Goal: Task Accomplishment & Management: Manage account settings

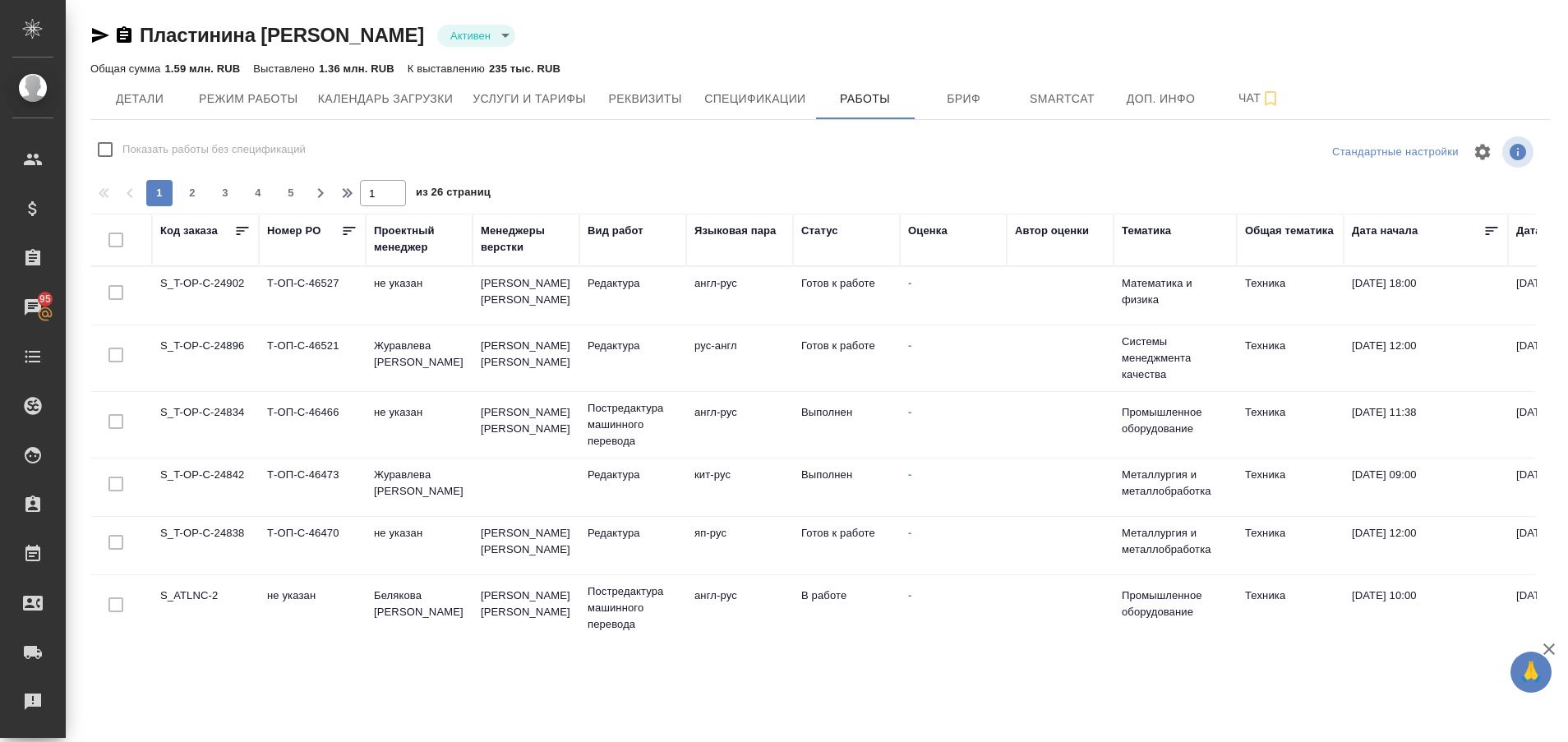
click at [223, 525] on td "S_T-OP-C-24838" at bounding box center [205, 545] width 107 height 57
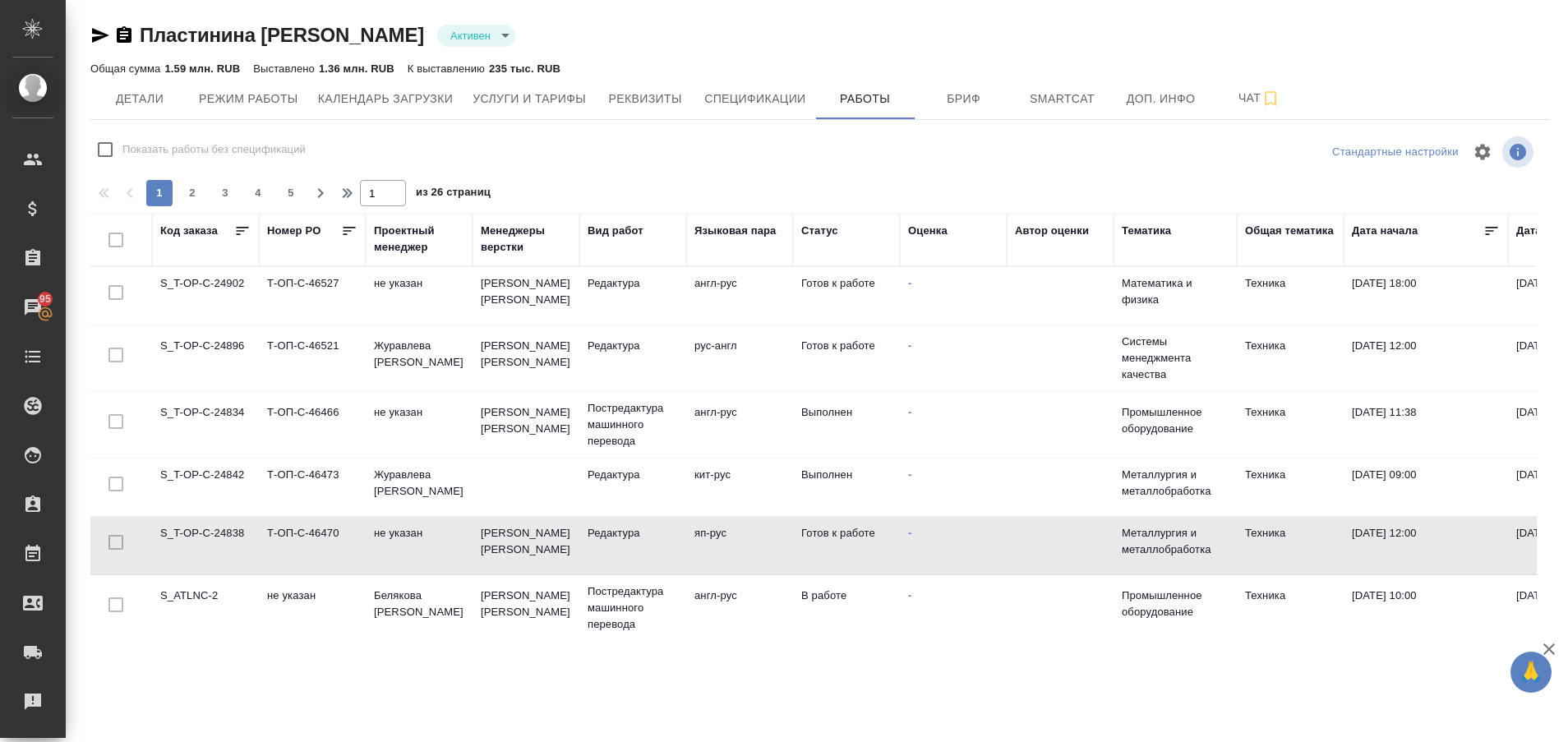
click at [223, 525] on td "S_T-OP-C-24838" at bounding box center [205, 545] width 107 height 57
click at [28, 705] on div "Рекламации" at bounding box center [12, 702] width 41 height 25
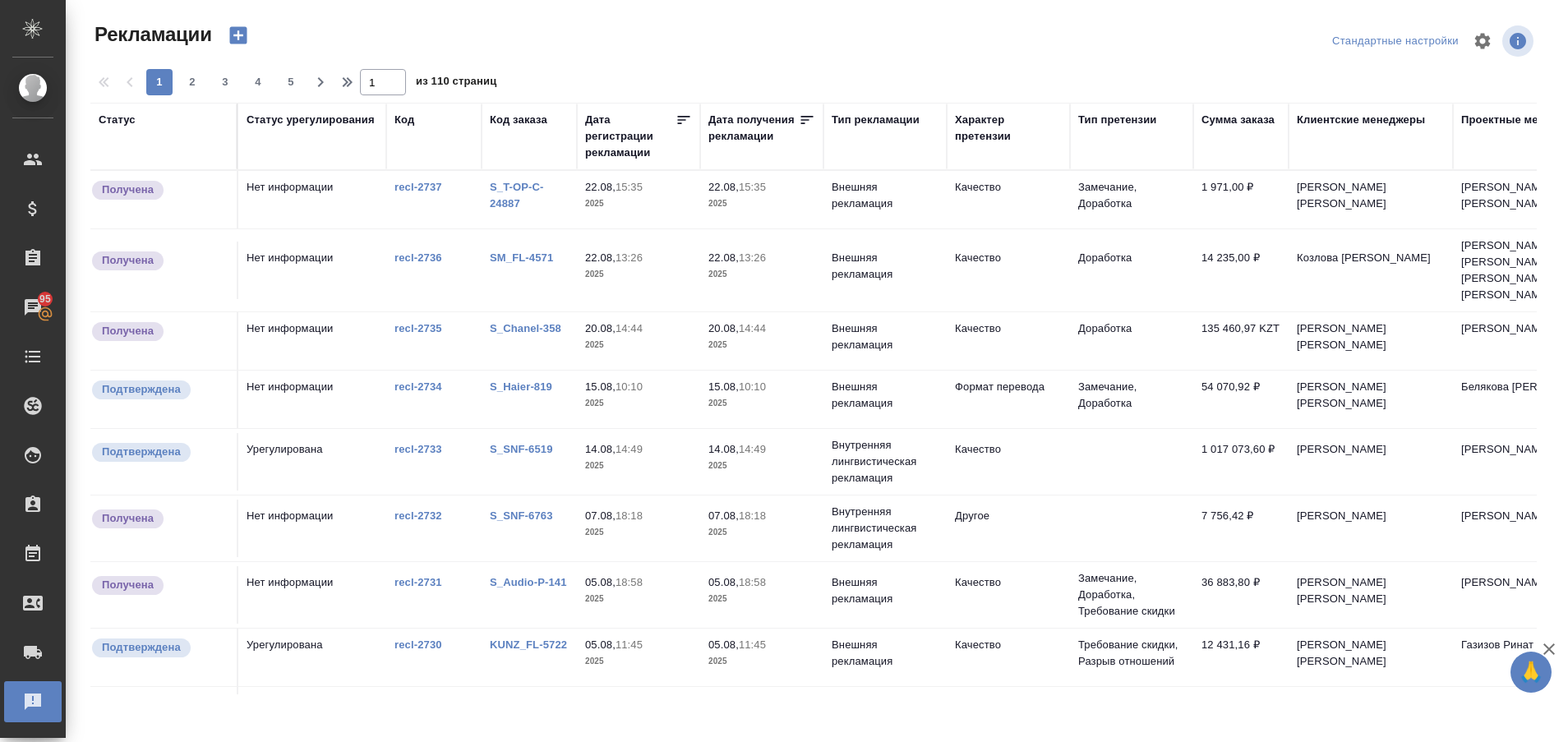
click at [532, 322] on link "S_Chanel-358" at bounding box center [526, 328] width 71 height 12
click at [518, 252] on link "SM_FL-4571" at bounding box center [522, 258] width 63 height 12
click at [507, 191] on link "S_T-OP-C-24887" at bounding box center [517, 195] width 54 height 29
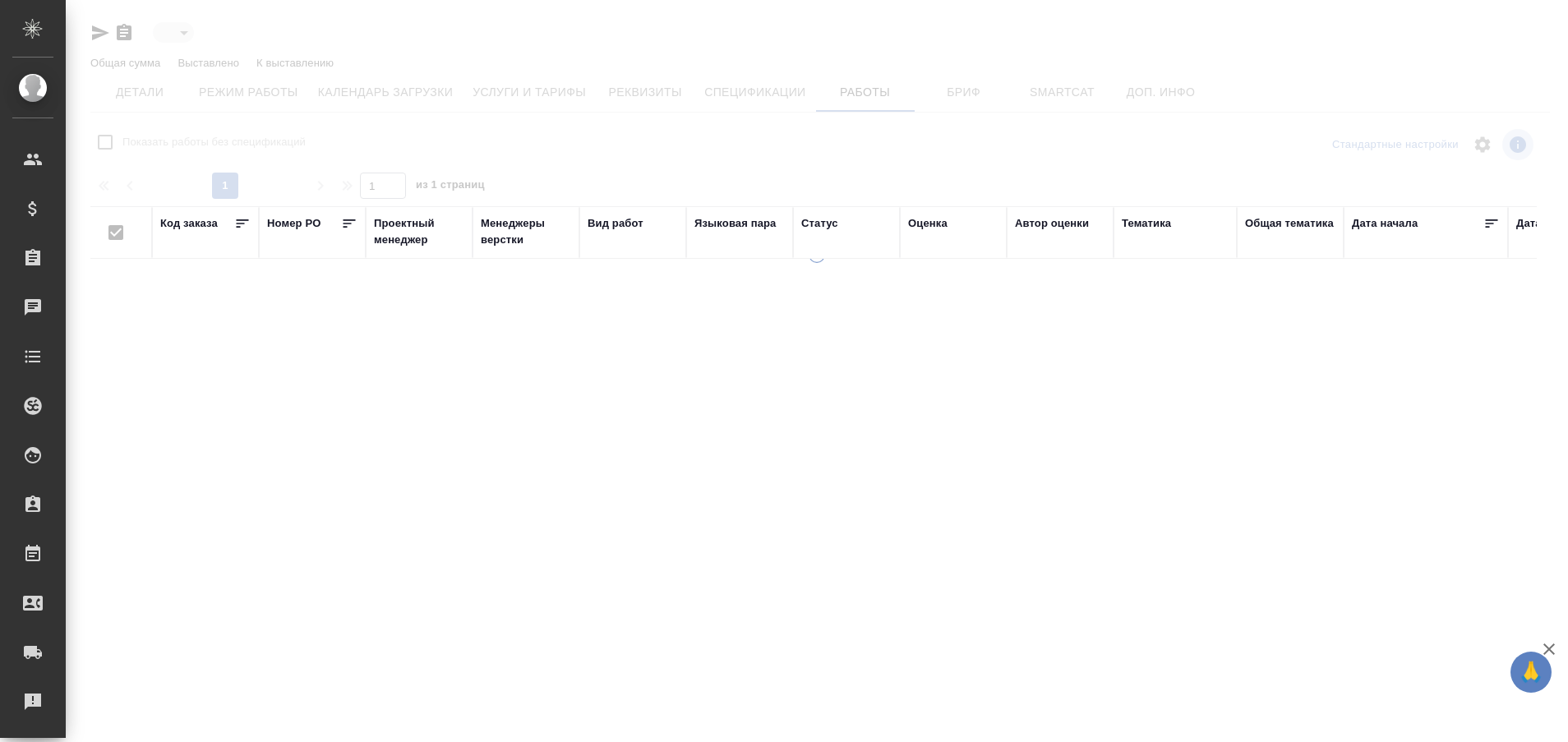
type input "active"
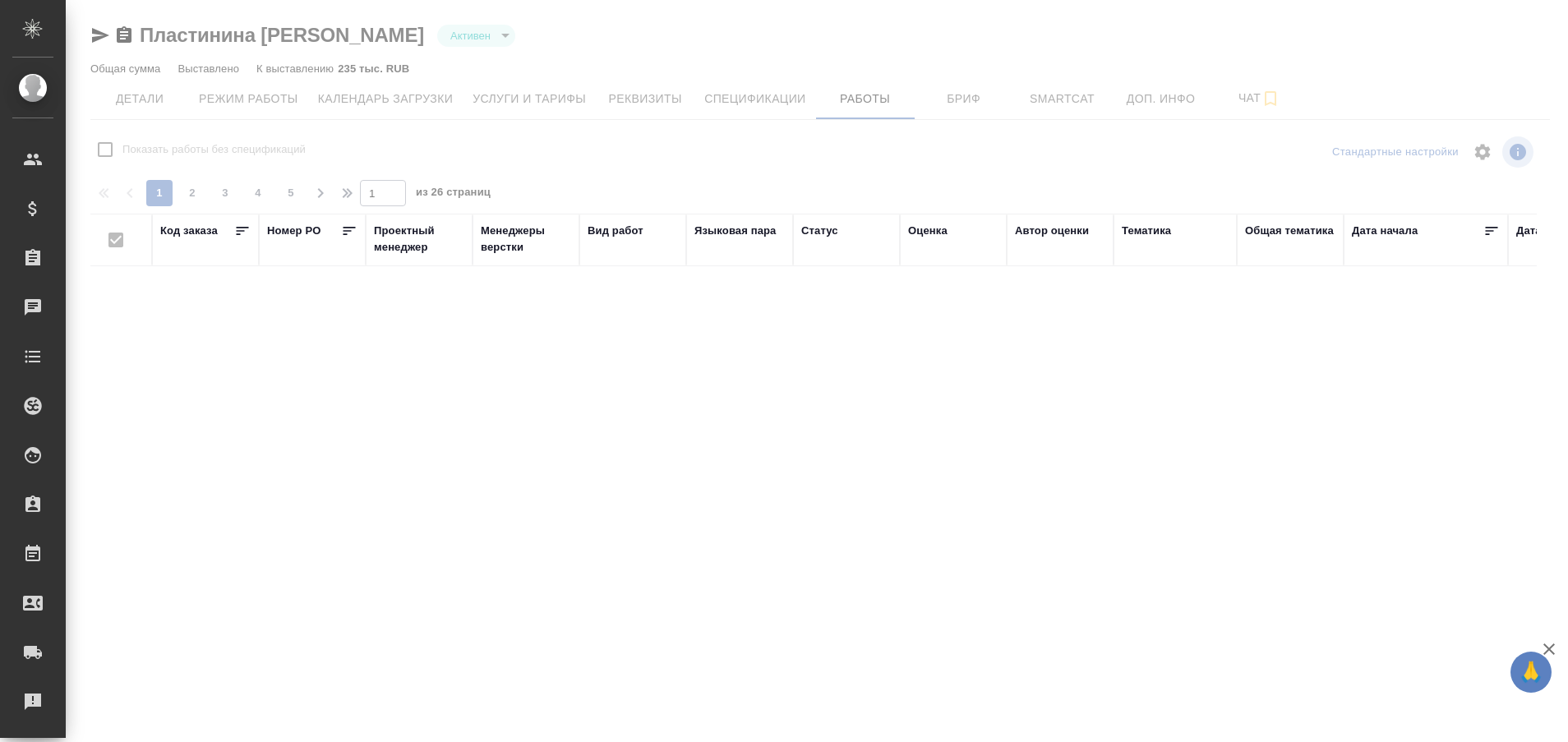
checkbox input "false"
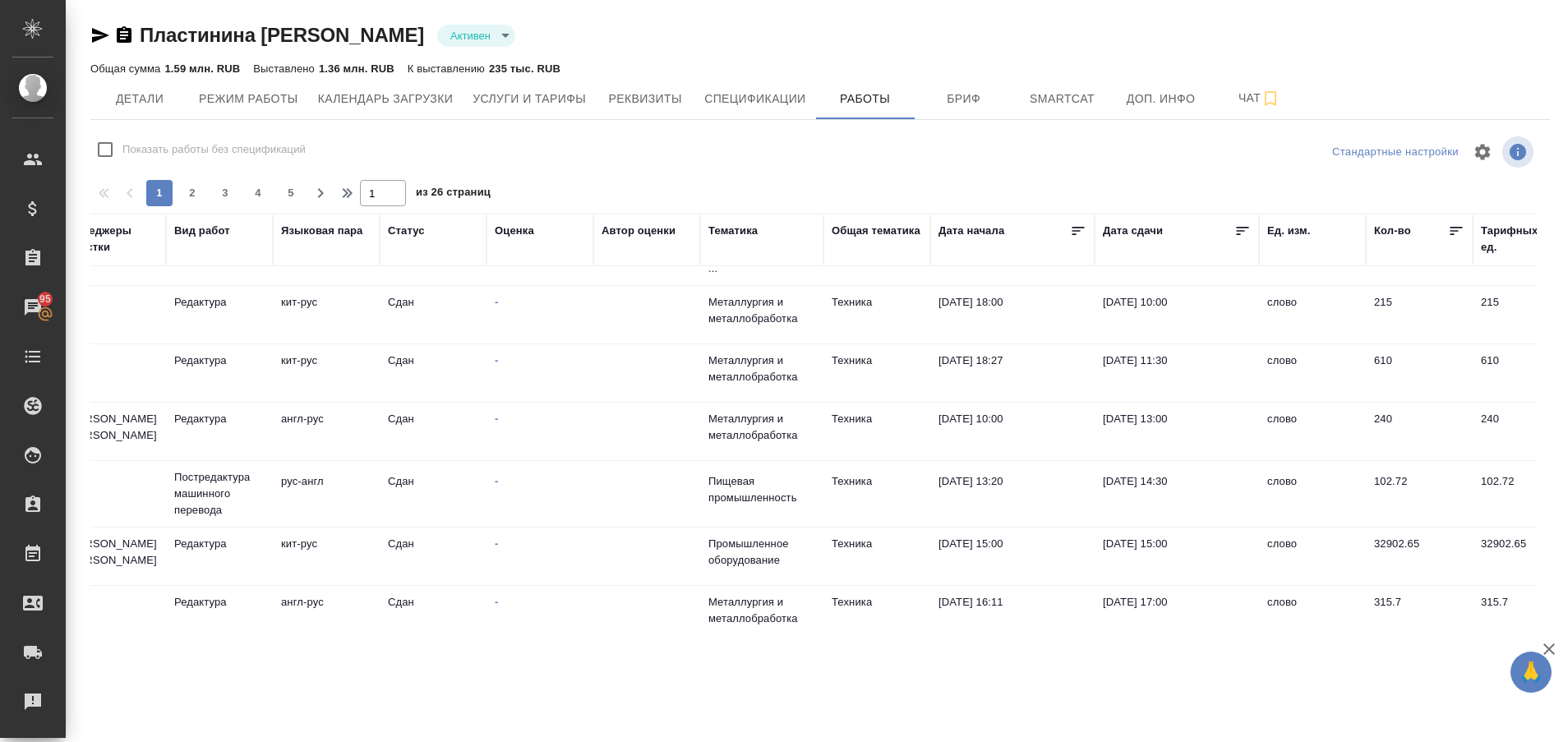
scroll to position [1211, 414]
click at [199, 195] on span "2" at bounding box center [193, 194] width 27 height 17
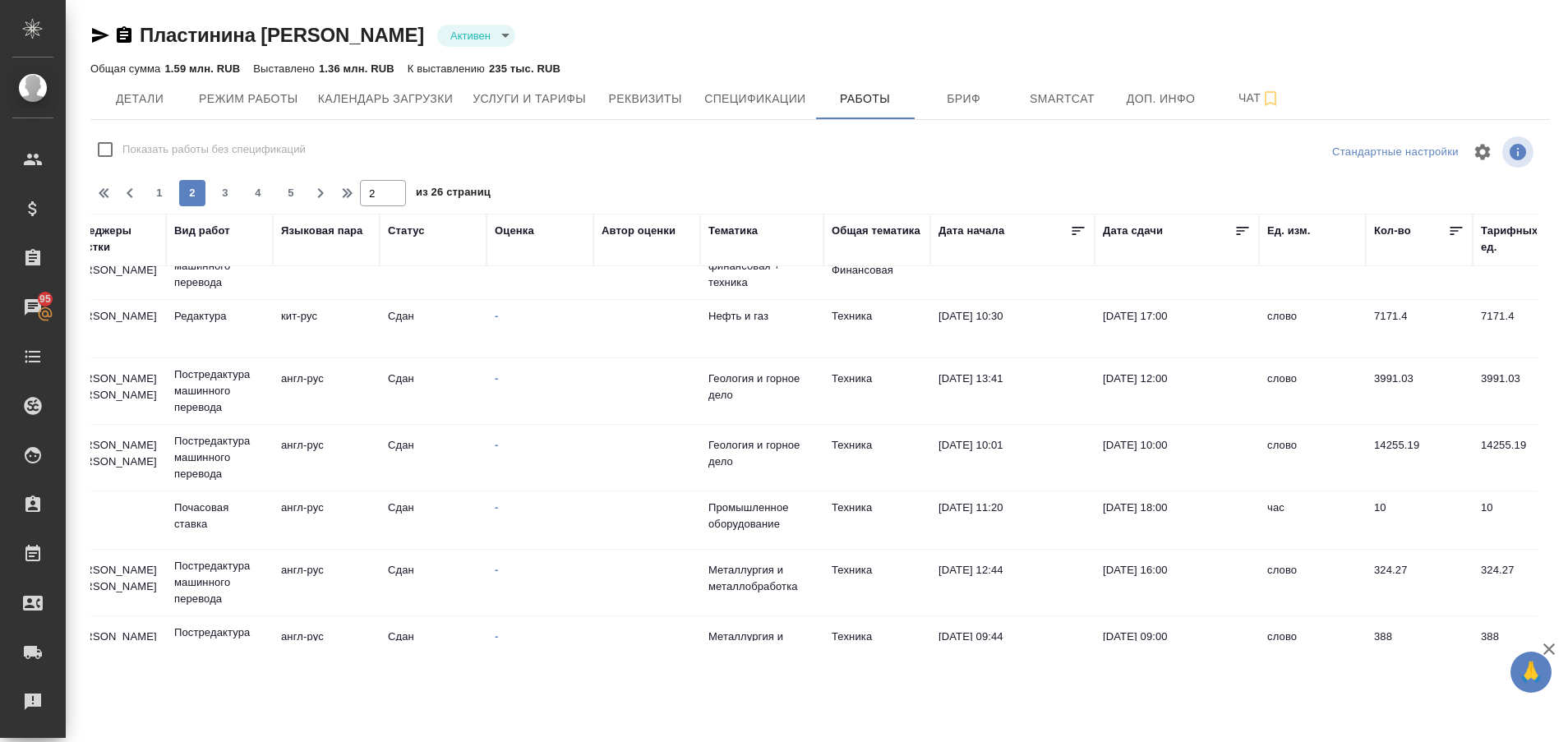
scroll to position [0, 414]
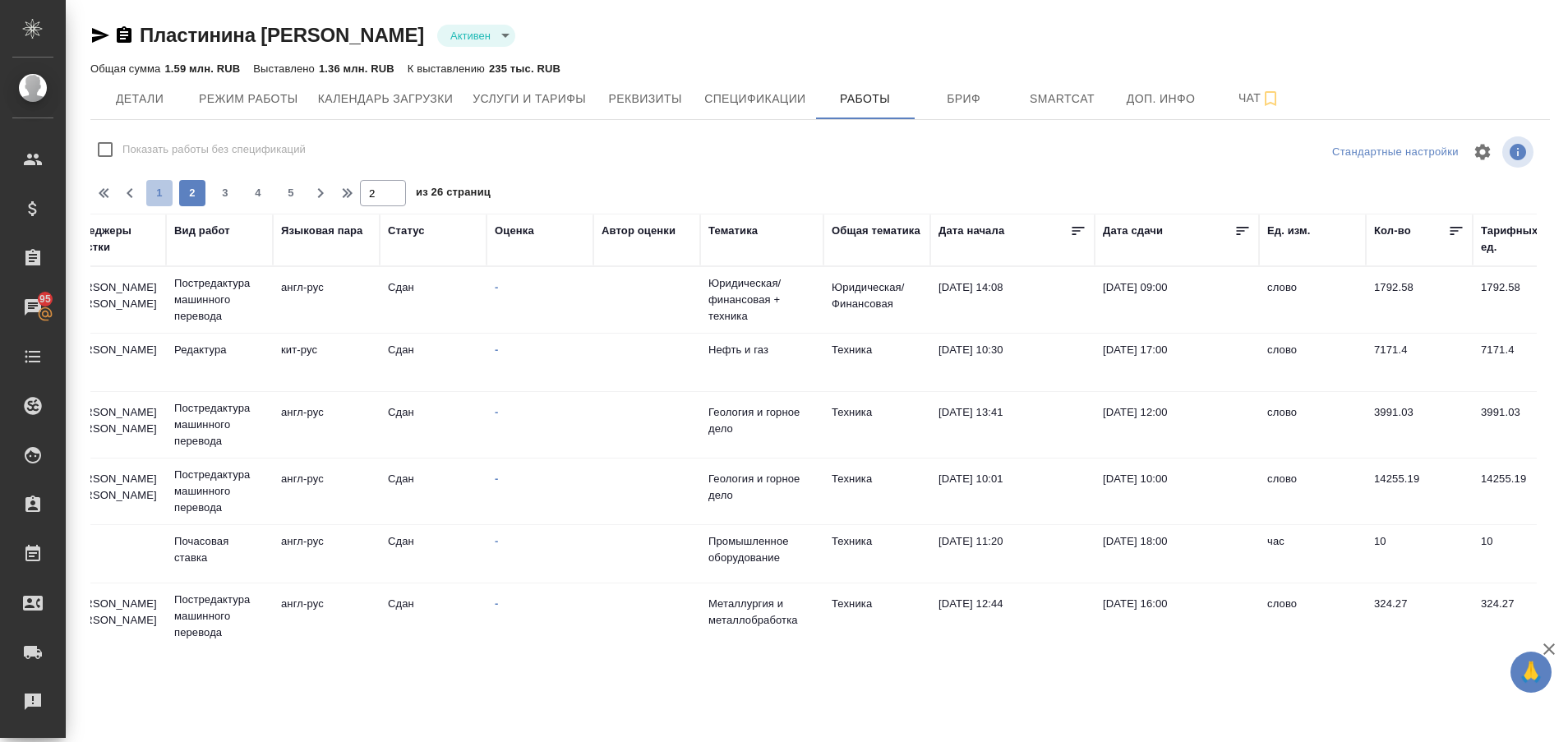
click at [153, 193] on span "1" at bounding box center [159, 194] width 27 height 17
type input "1"
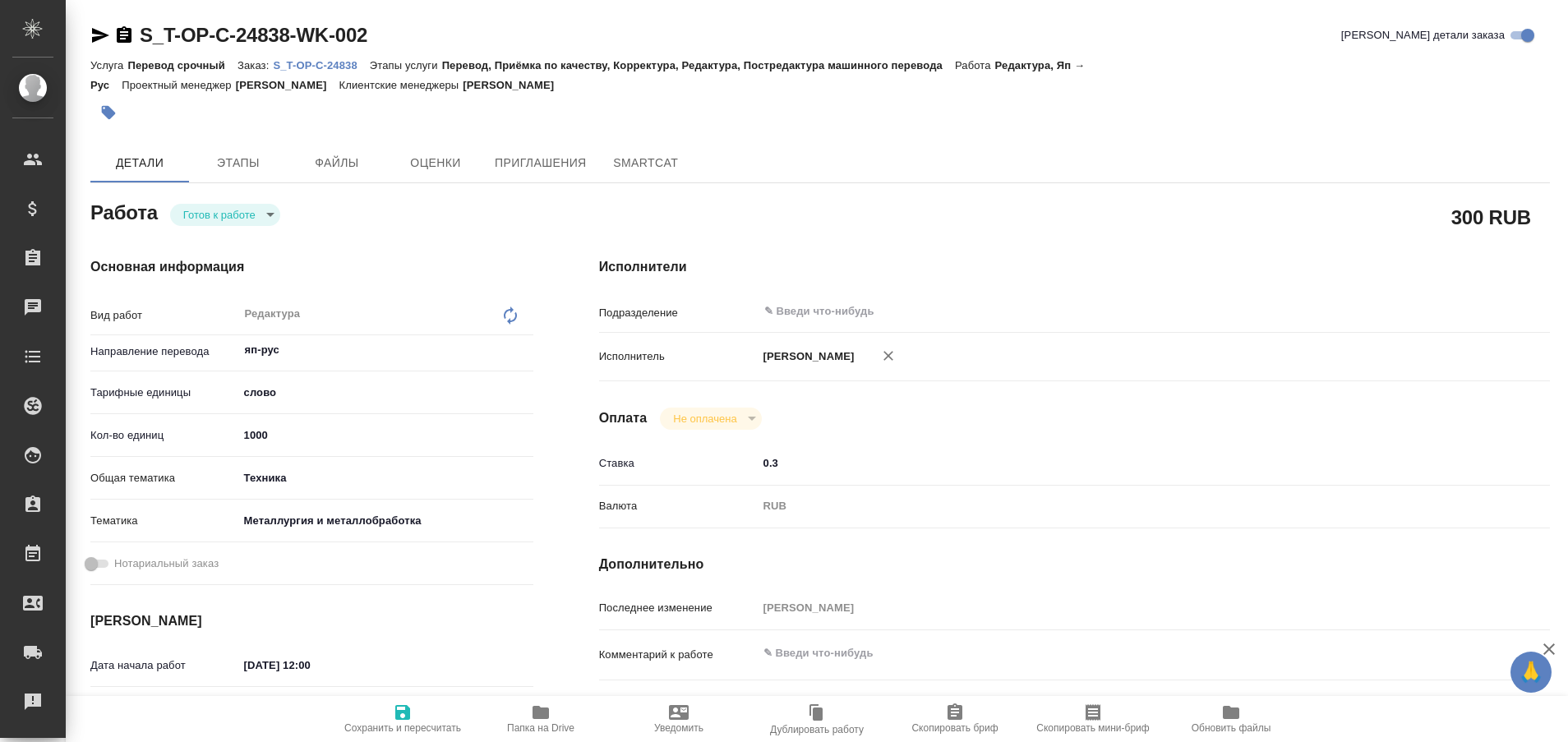
type textarea "x"
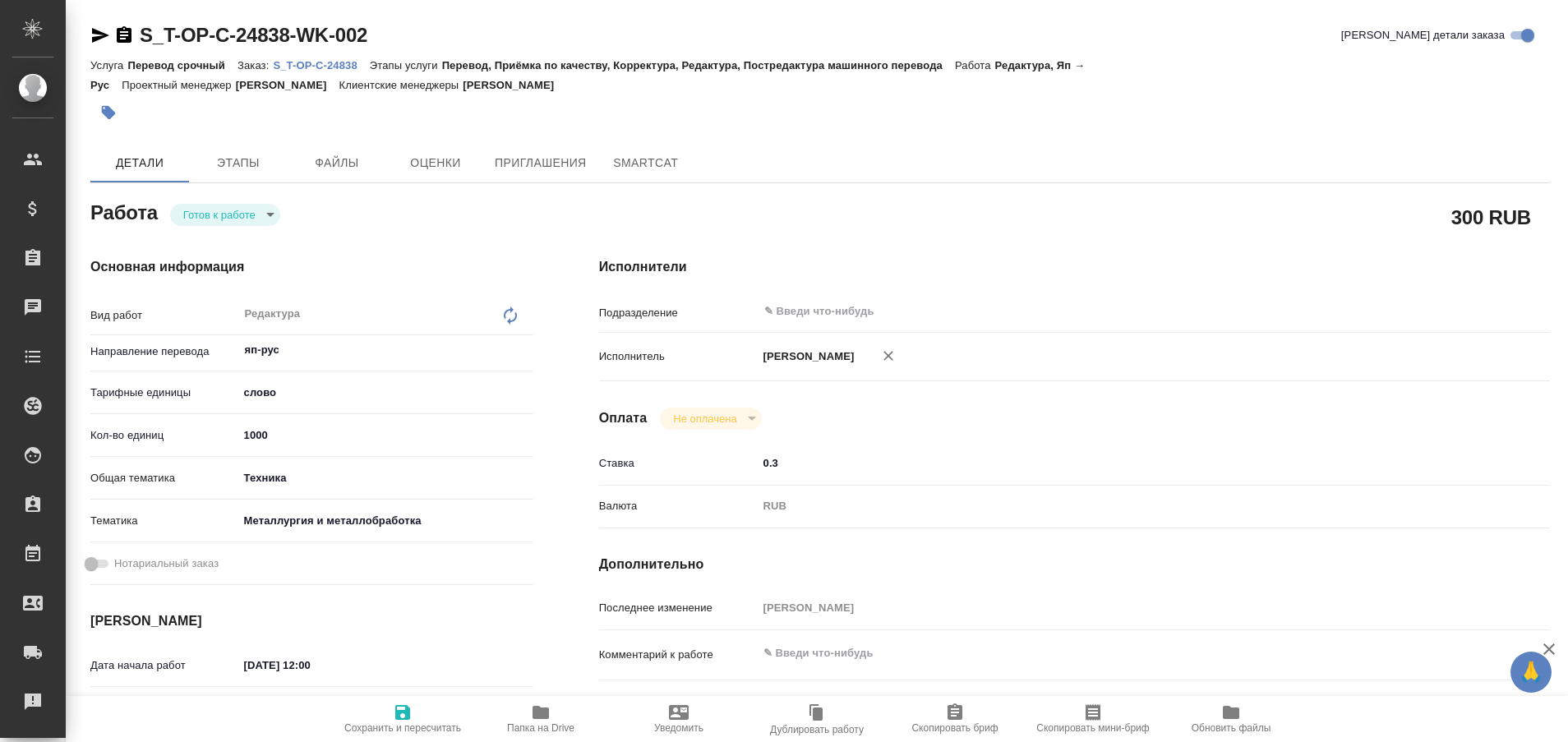
type textarea "x"
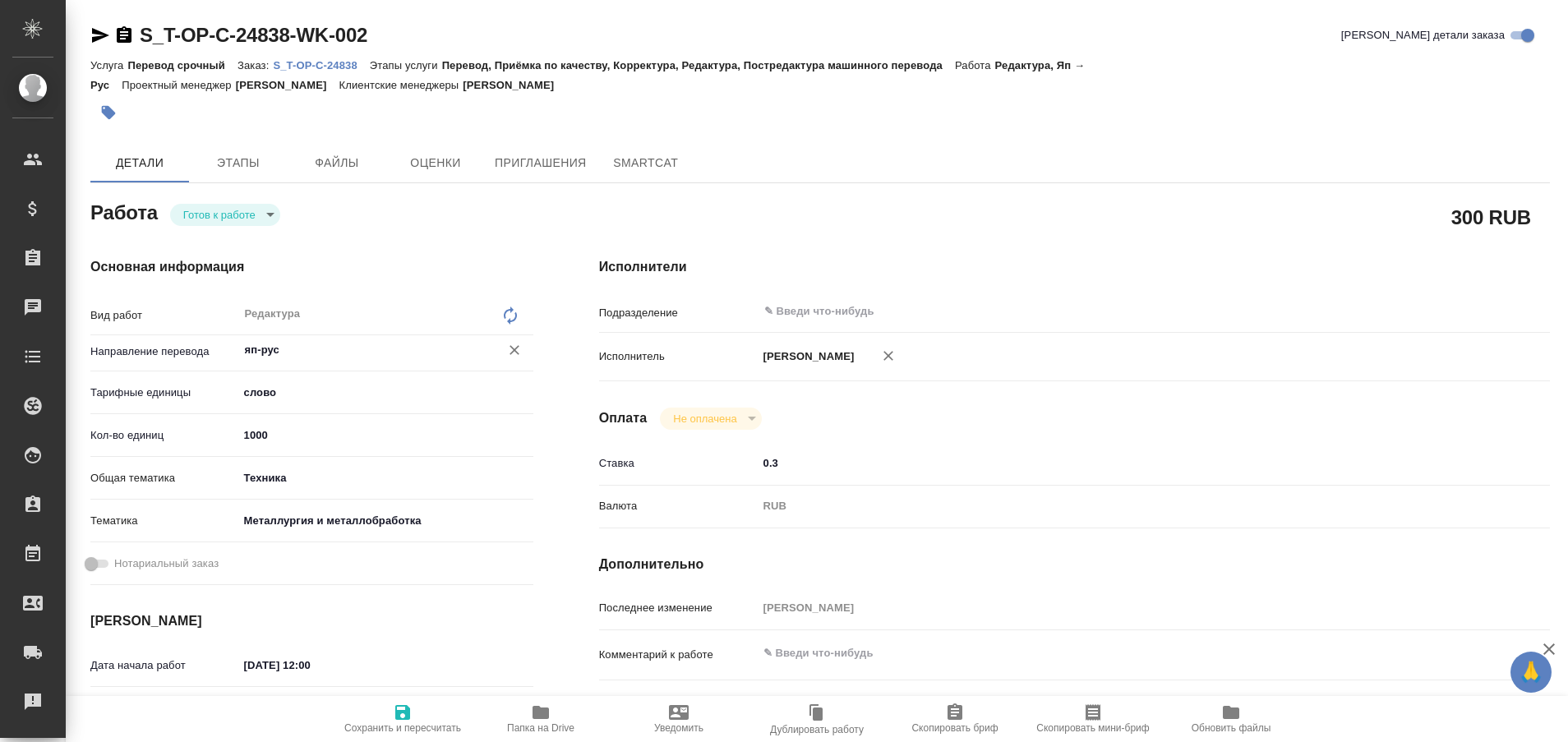
type textarea "x"
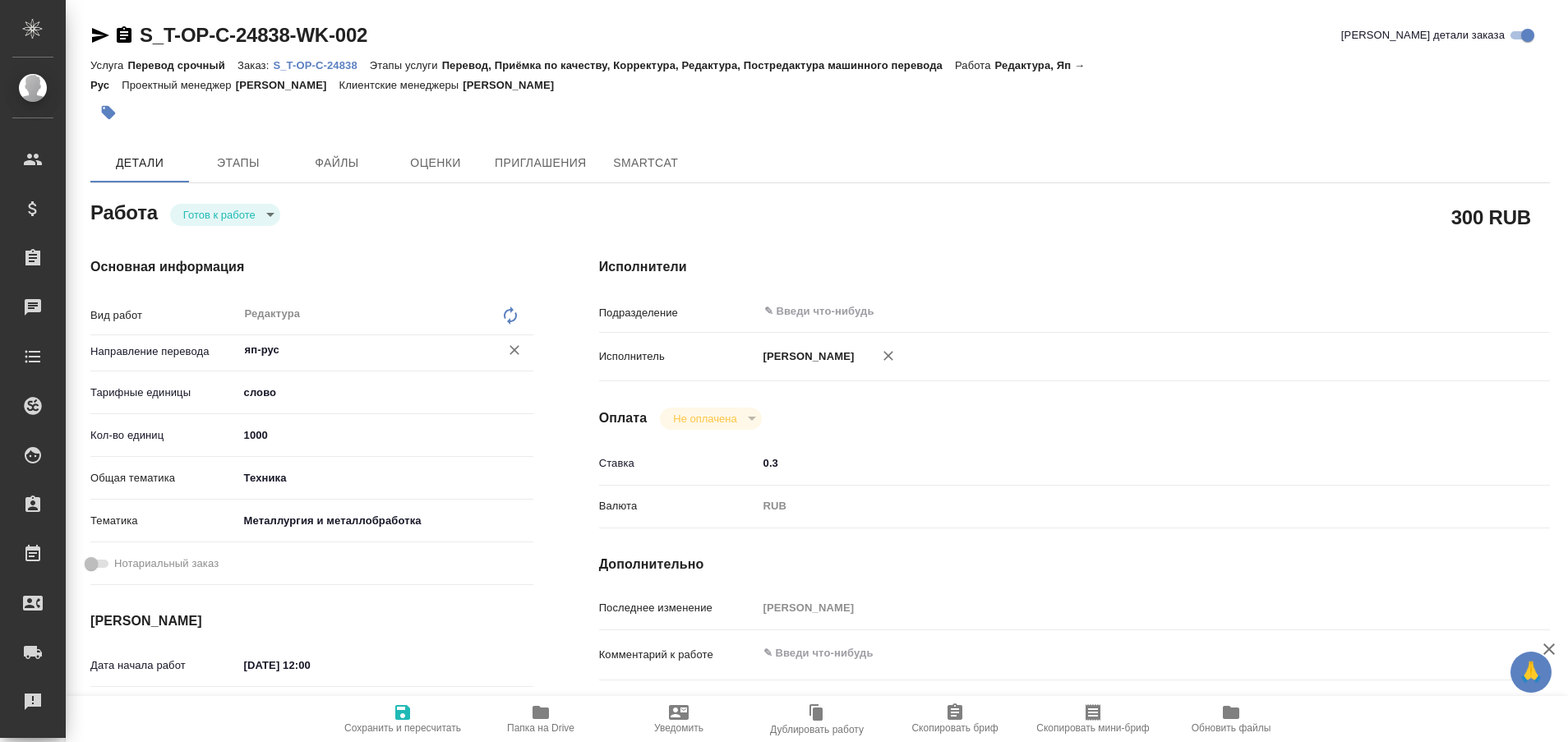
type textarea "x"
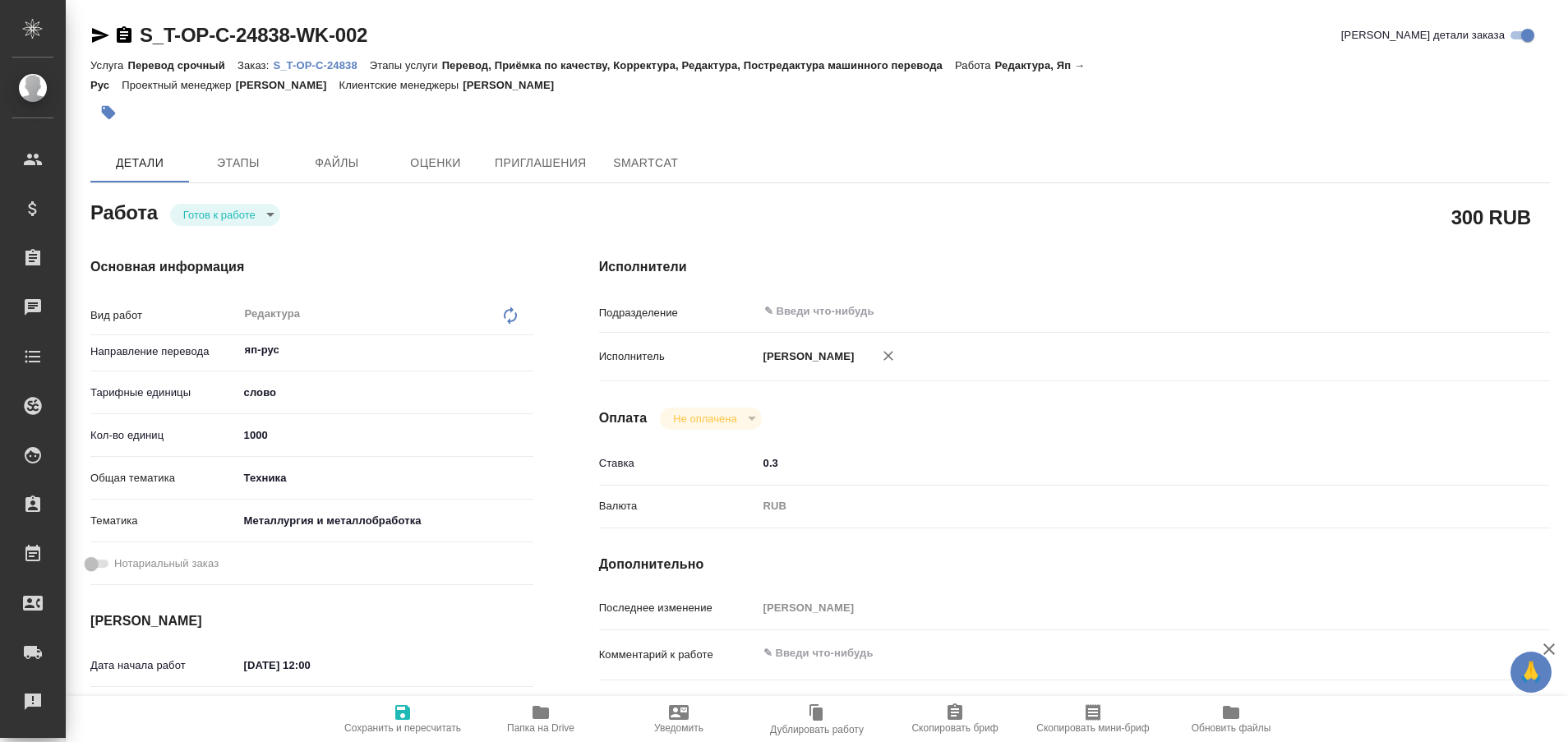
type textarea "x"
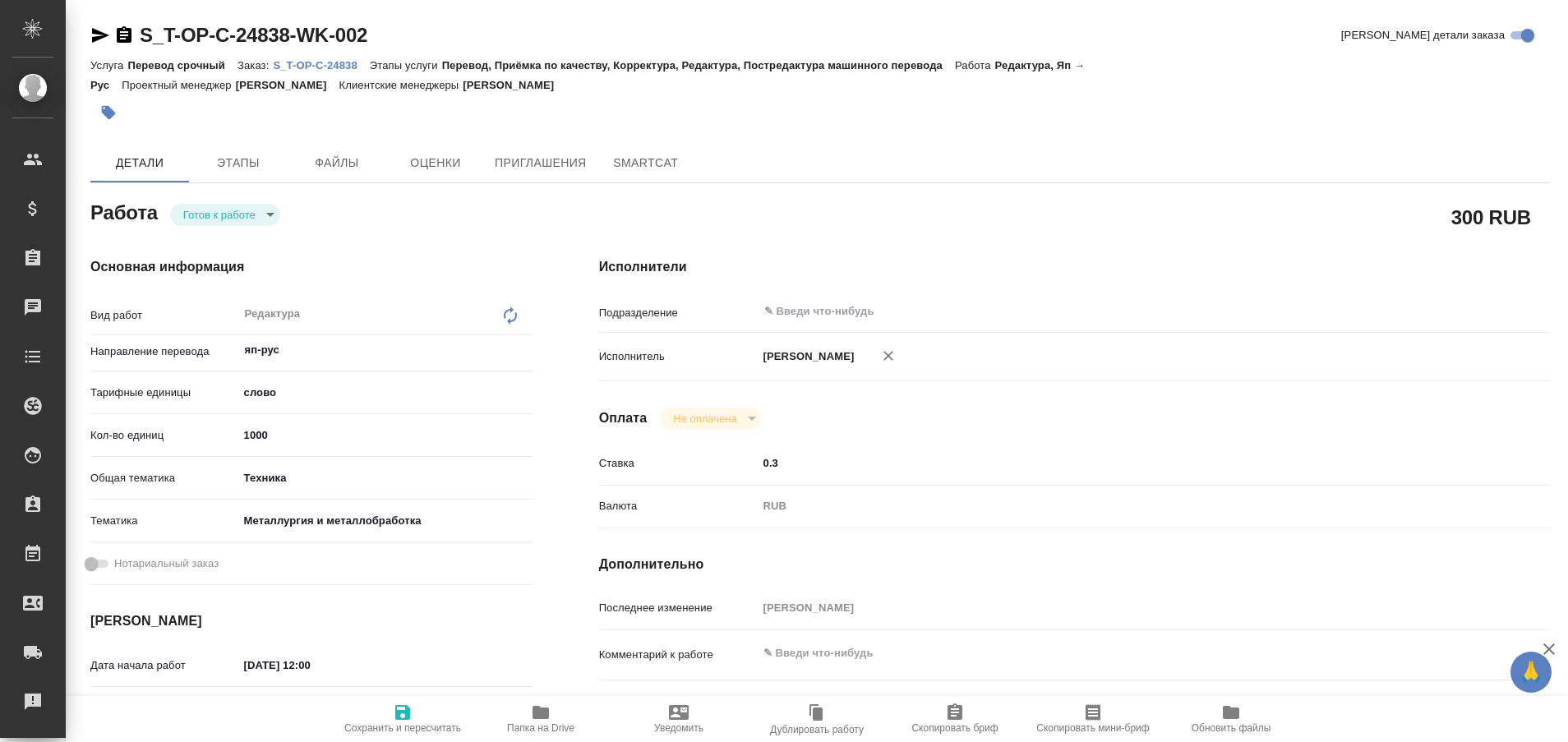
type textarea "x"
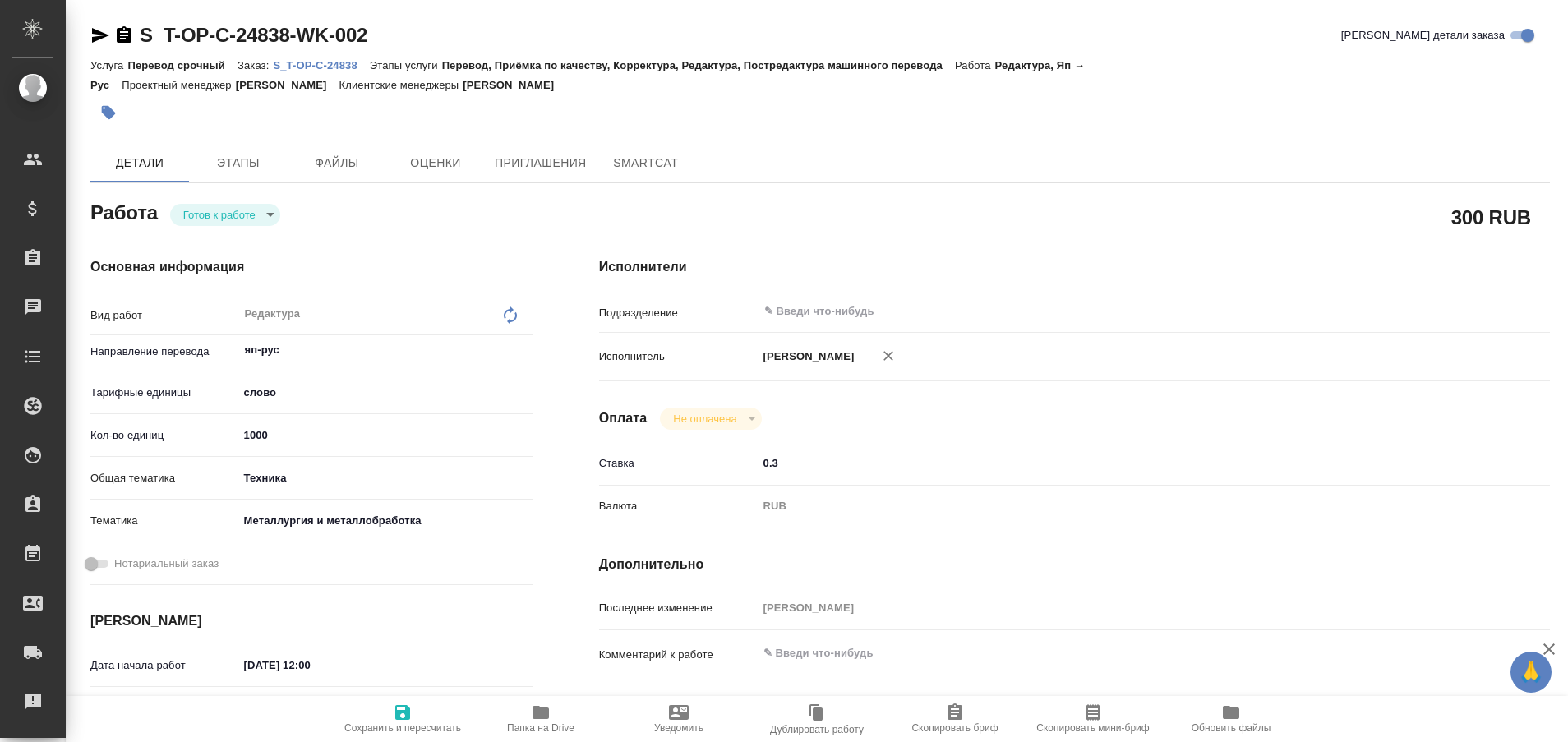
type textarea "x"
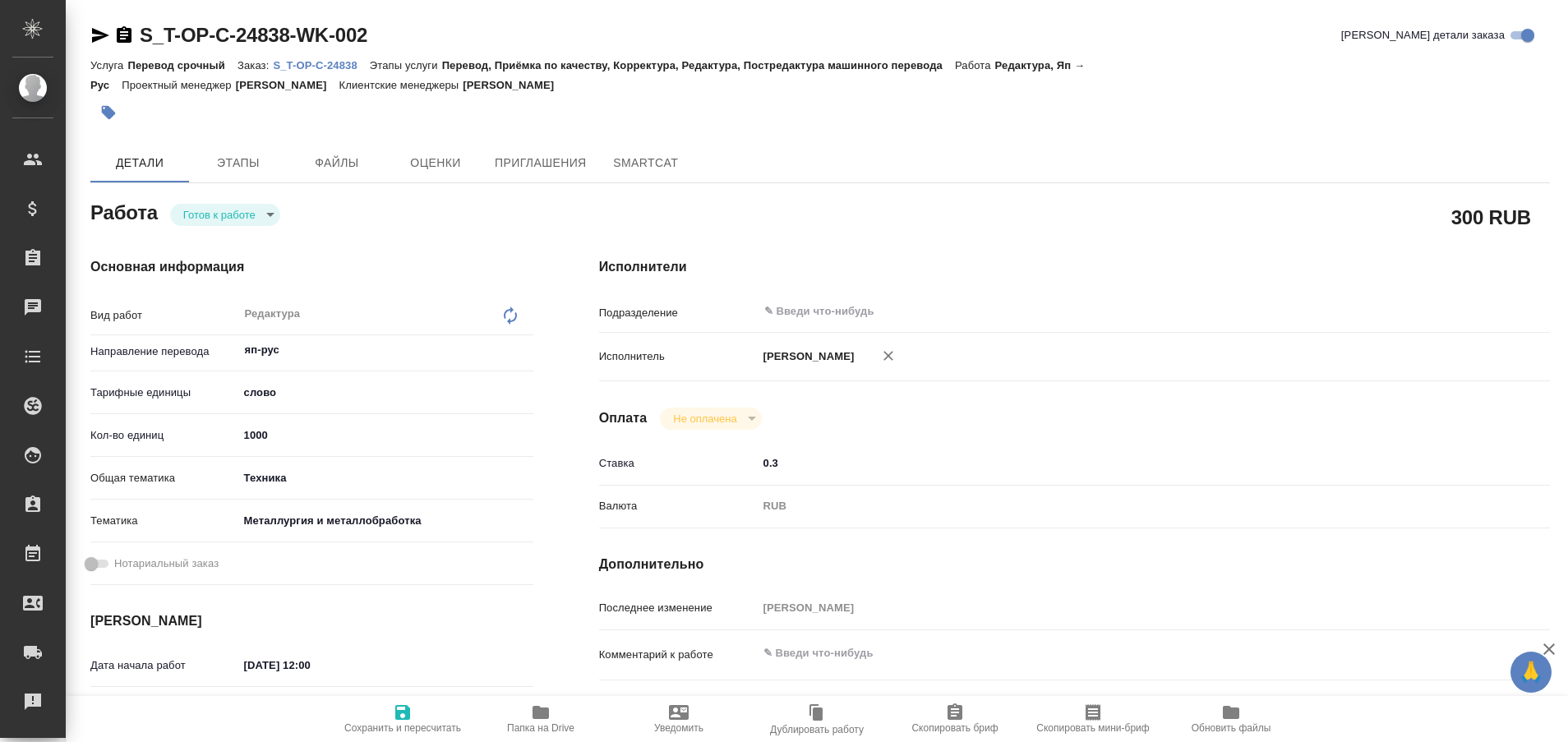
click at [321, 65] on p "S_T-OP-C-24838" at bounding box center [321, 65] width 96 height 12
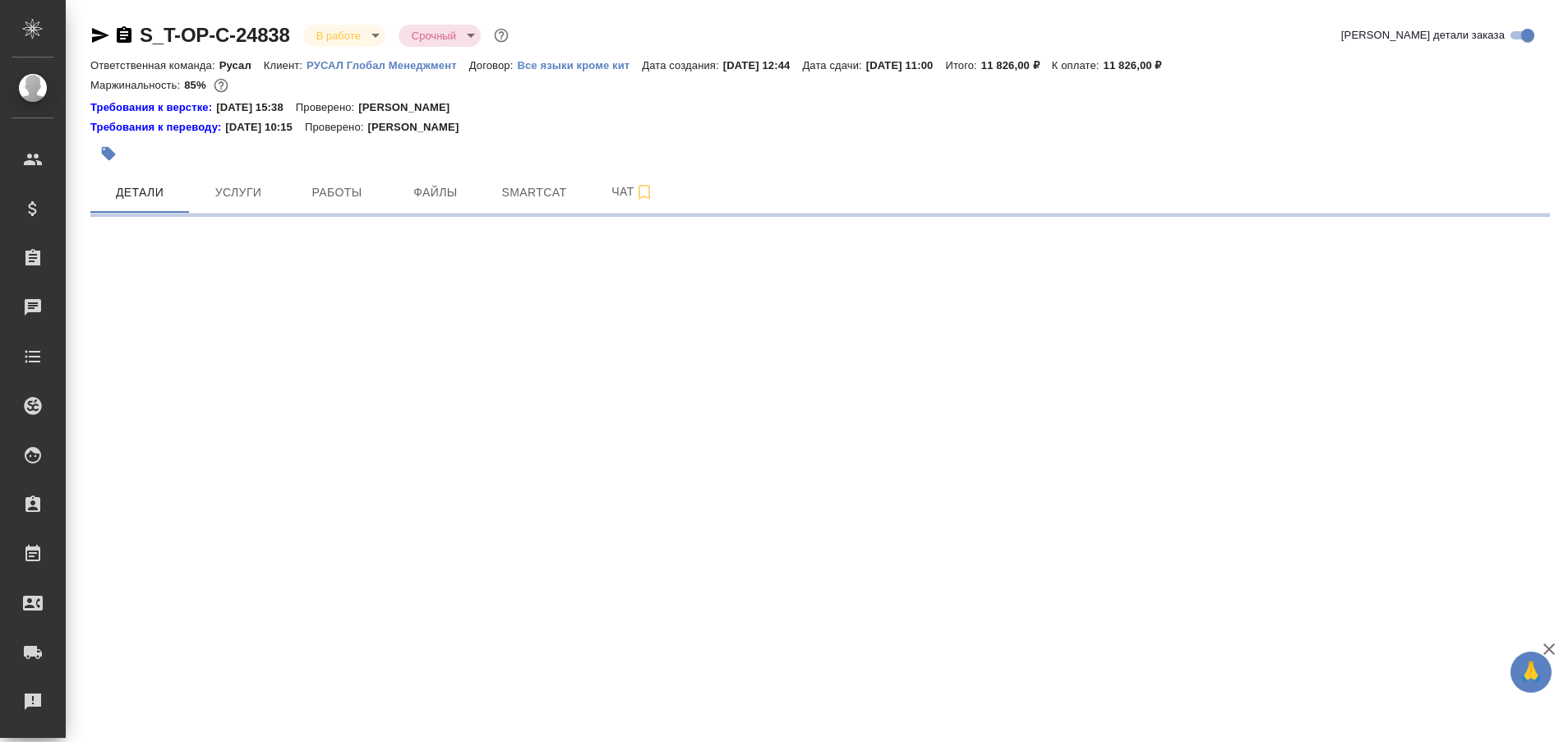
select select "RU"
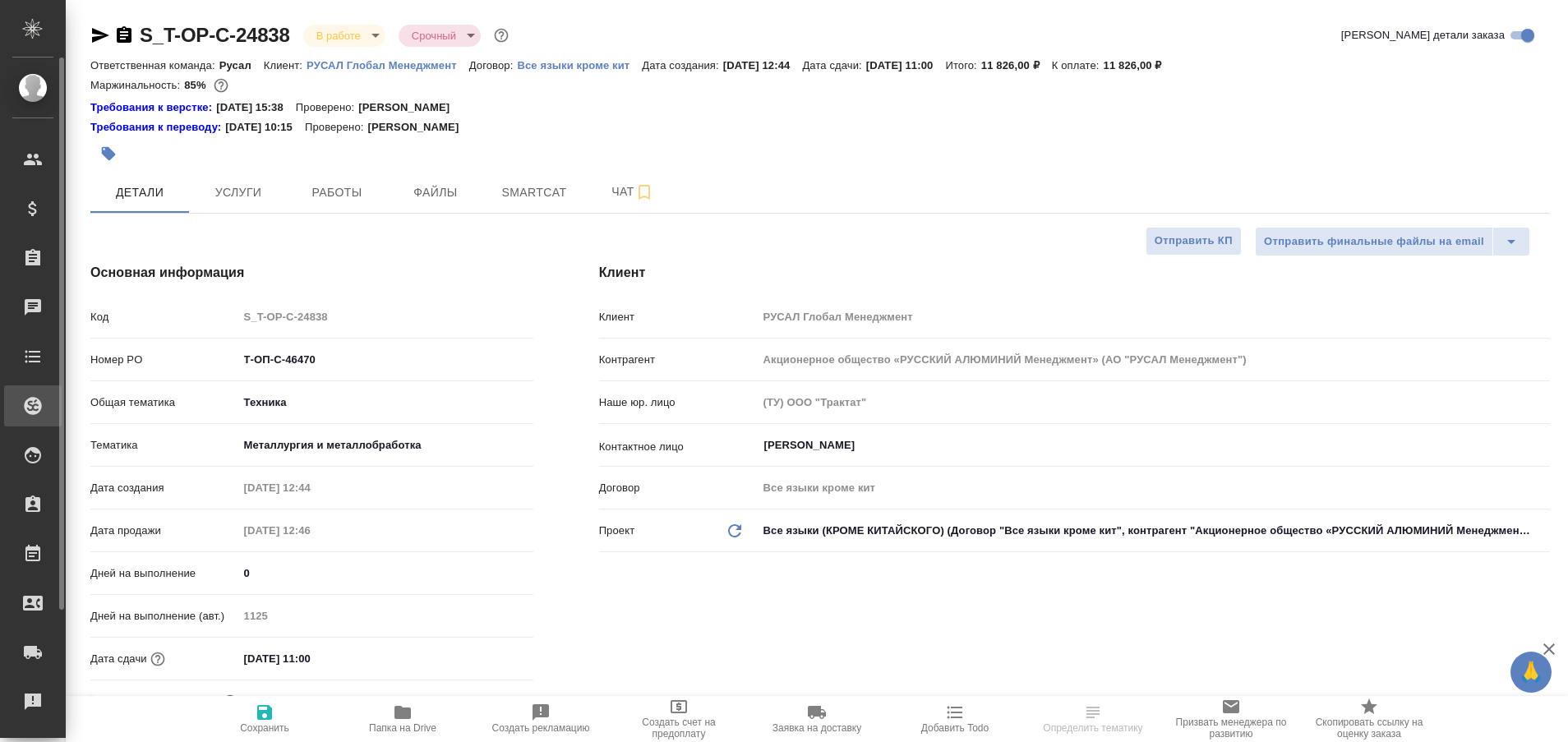
type textarea "x"
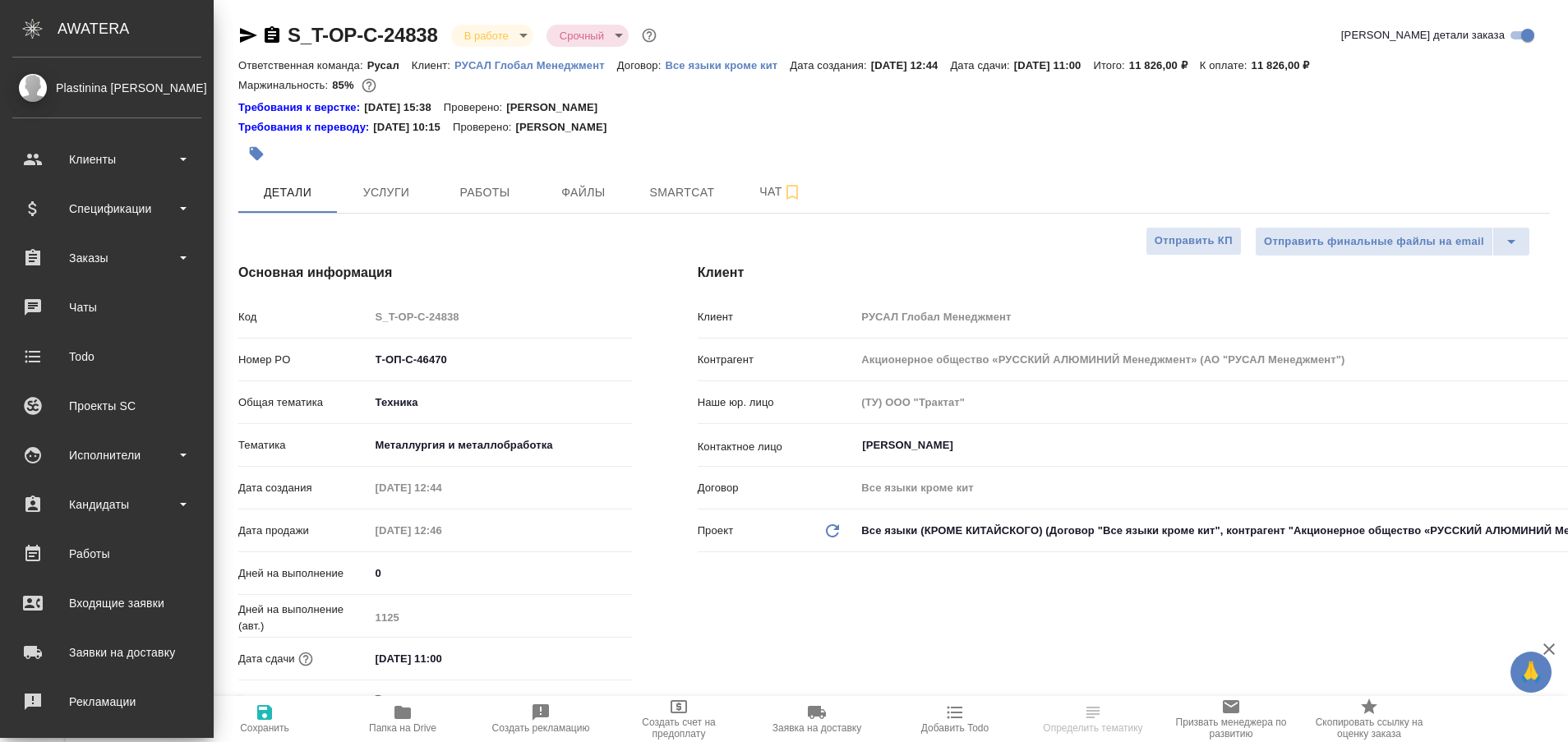
type textarea "x"
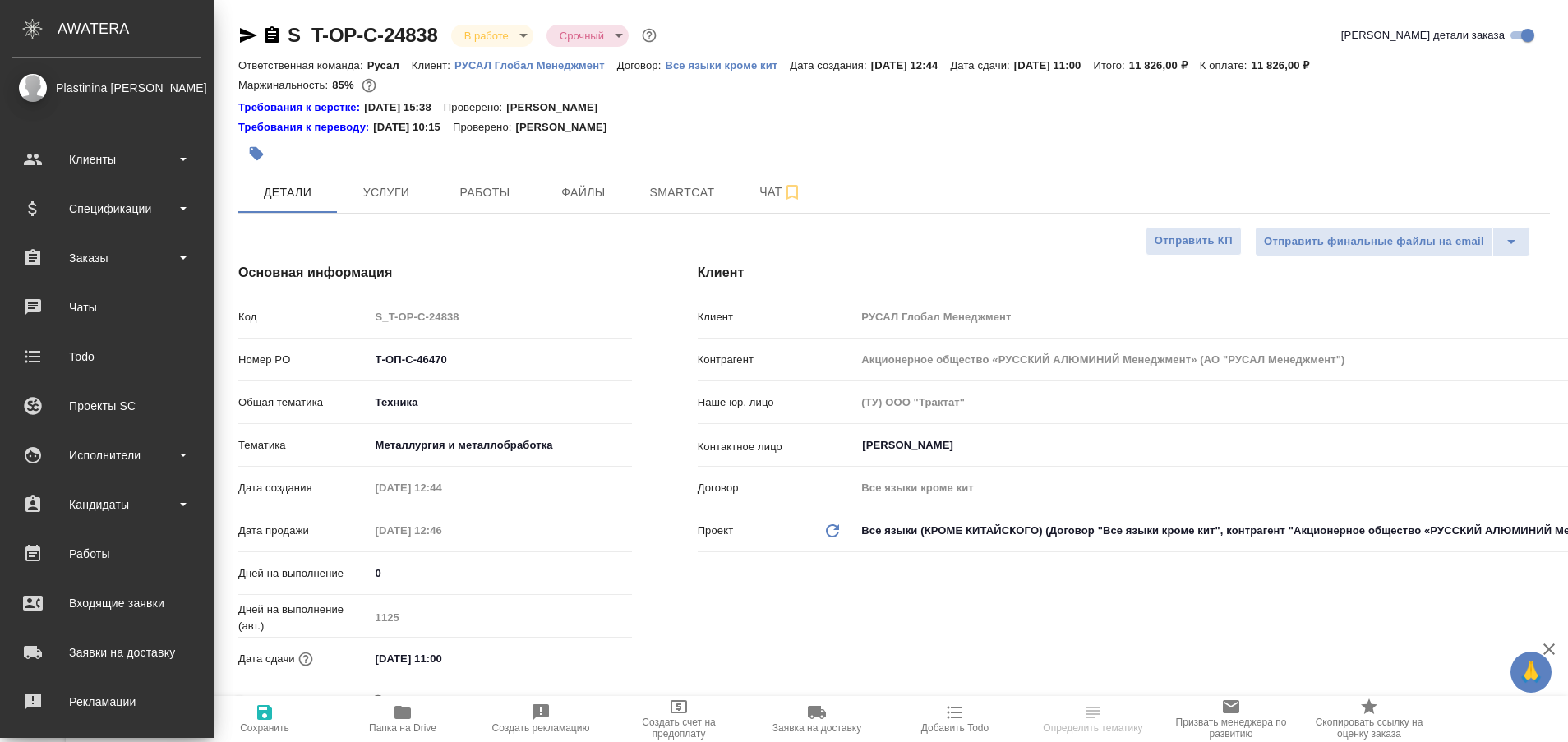
type textarea "x"
type input "Журавлева [PERSON_NAME]"
type input "[PERSON_NAME] [PERSON_NAME]"
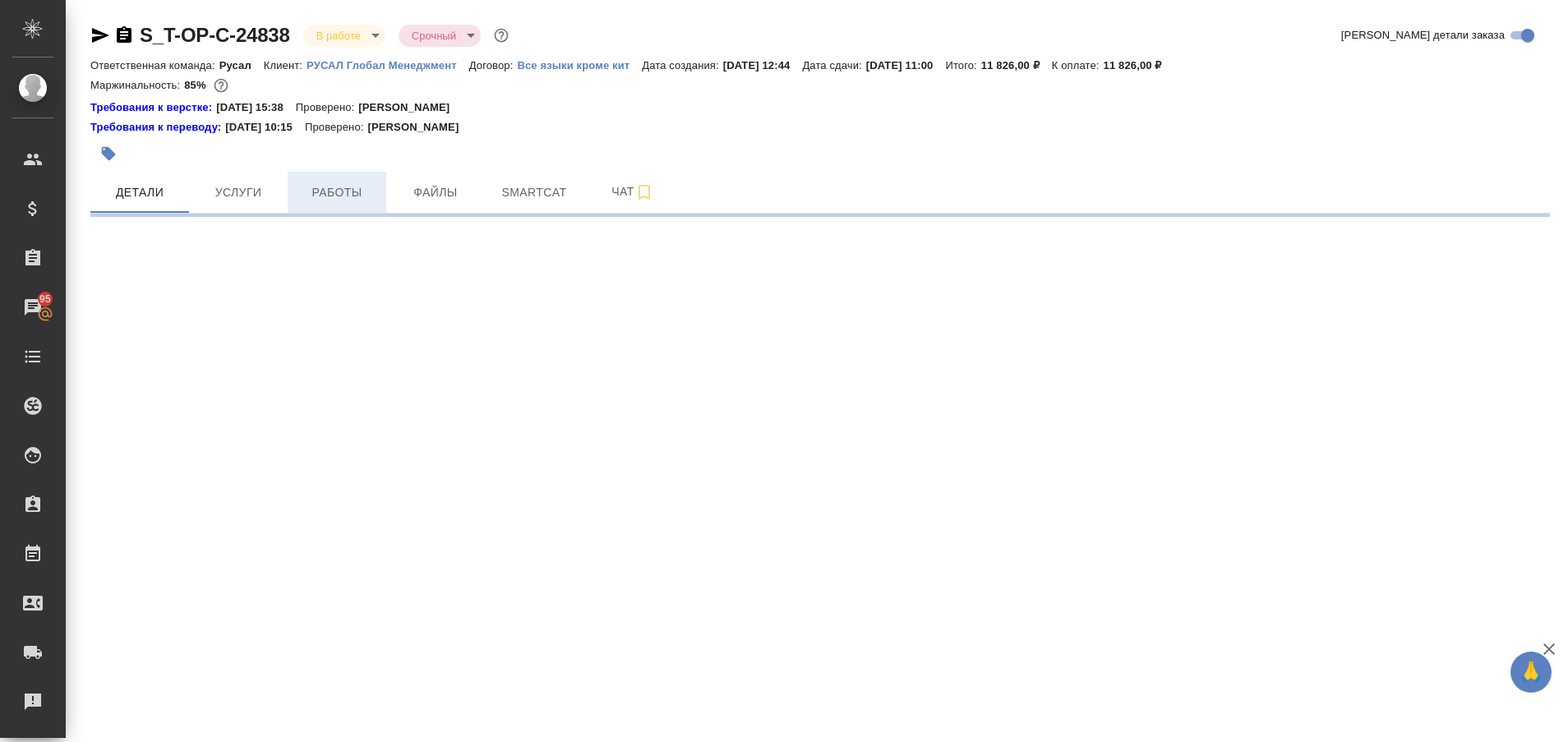
select select "RU"
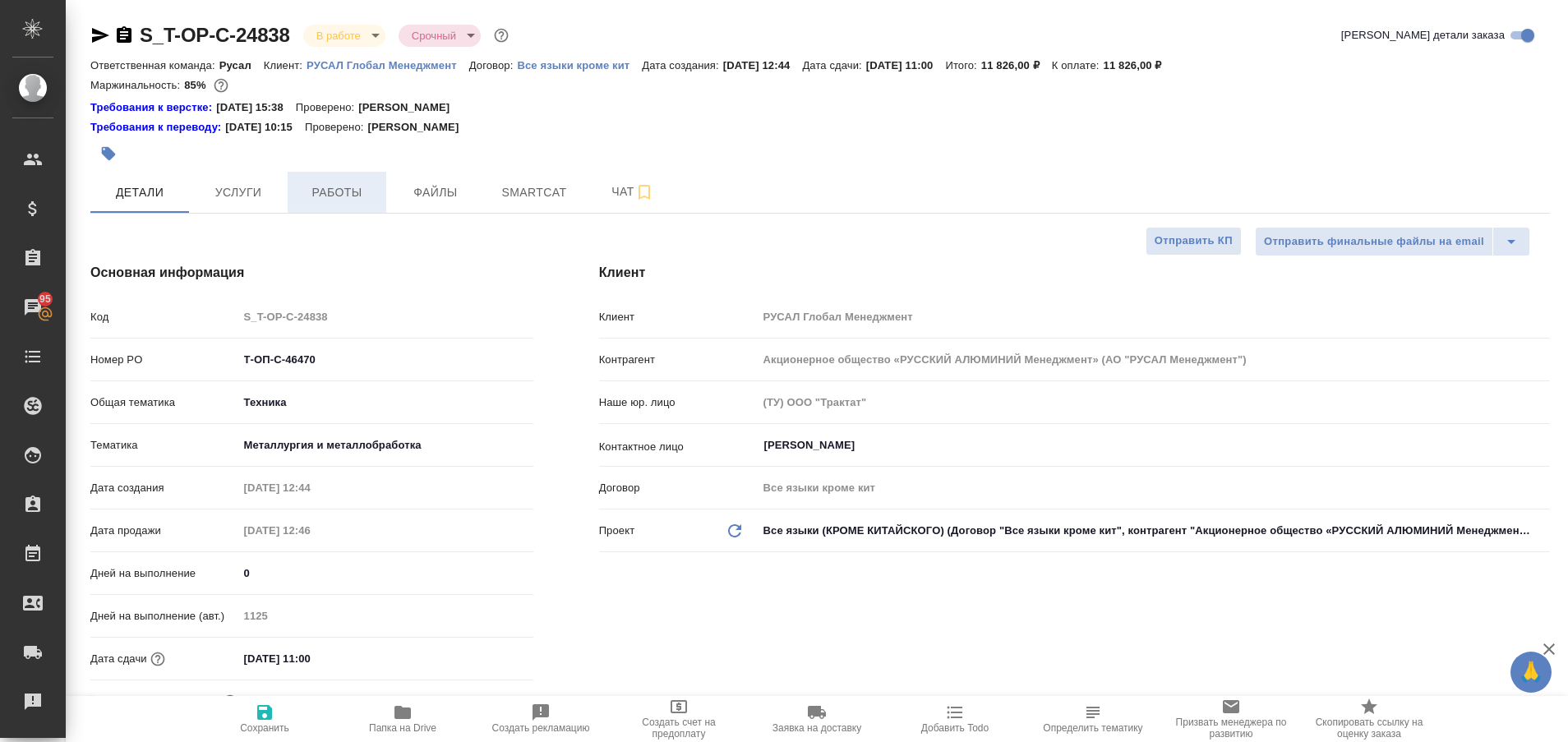
type textarea "x"
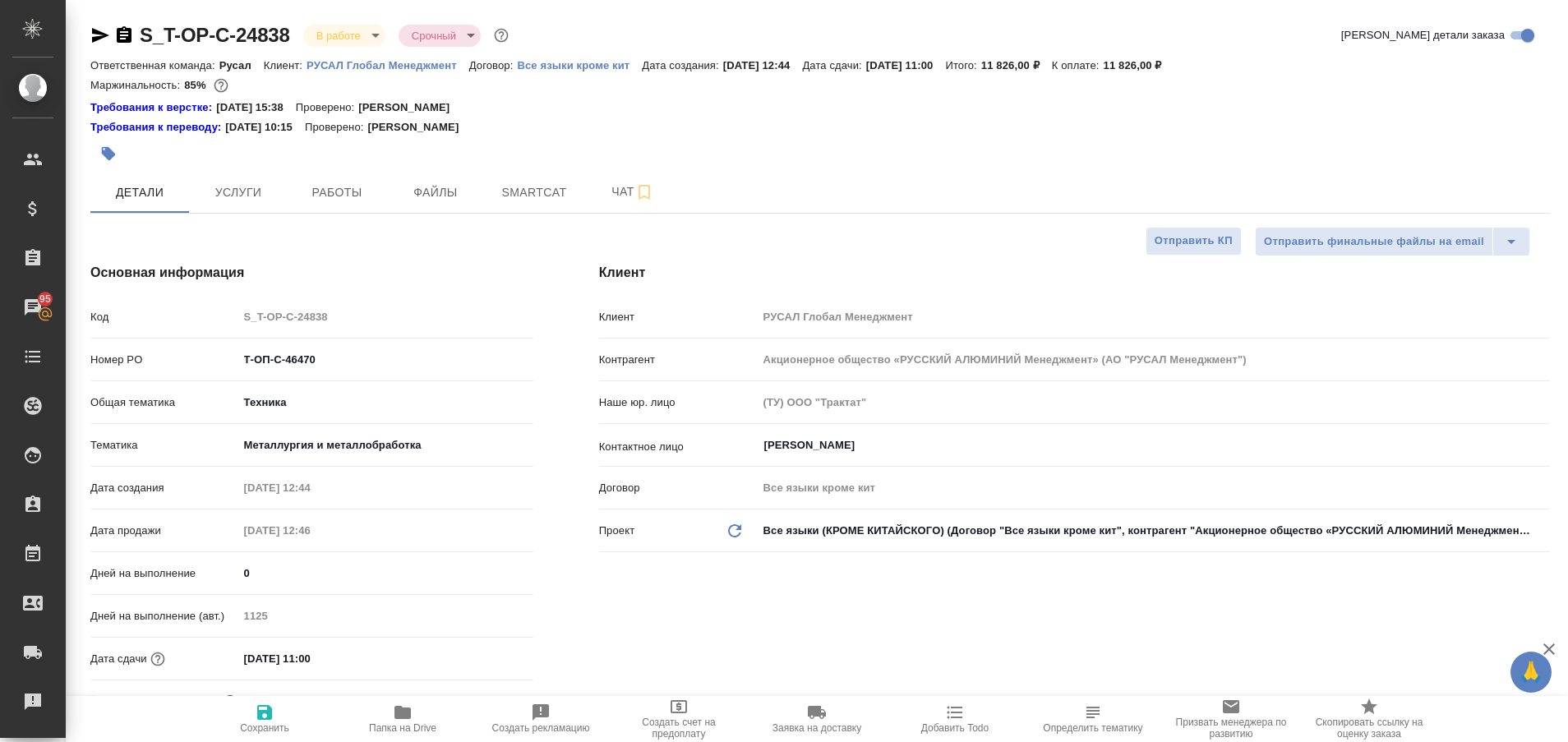
type textarea "x"
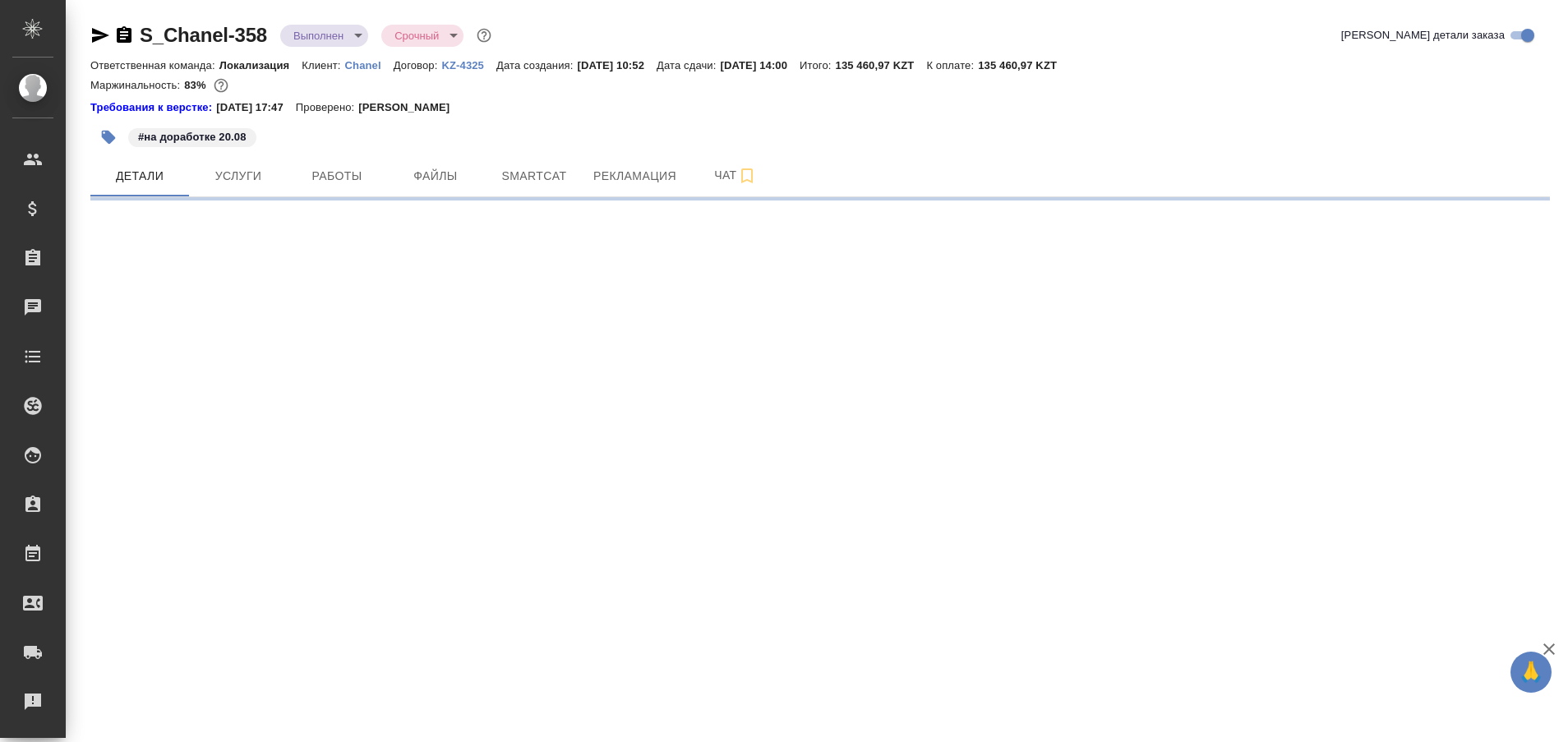
select select "RU"
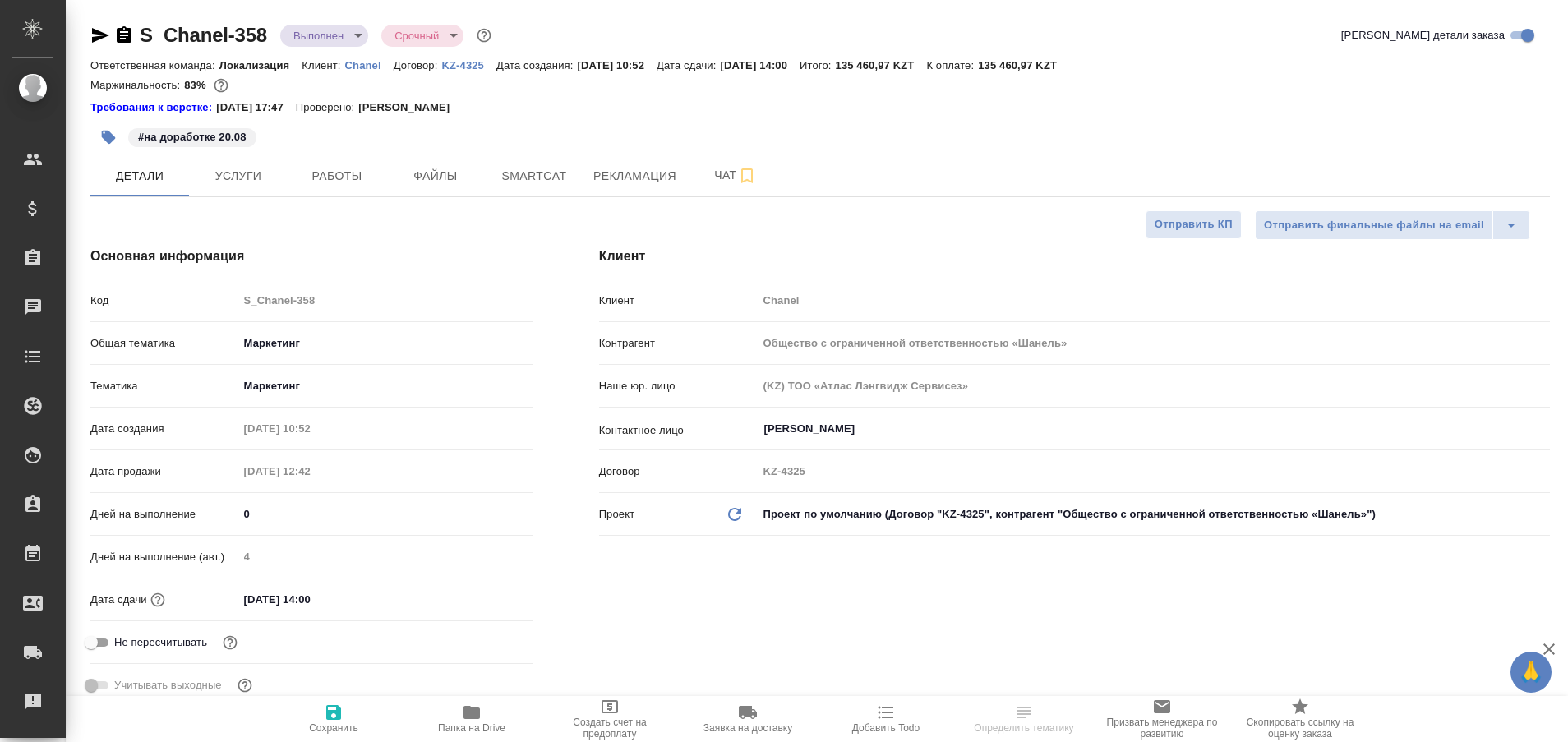
type textarea "x"
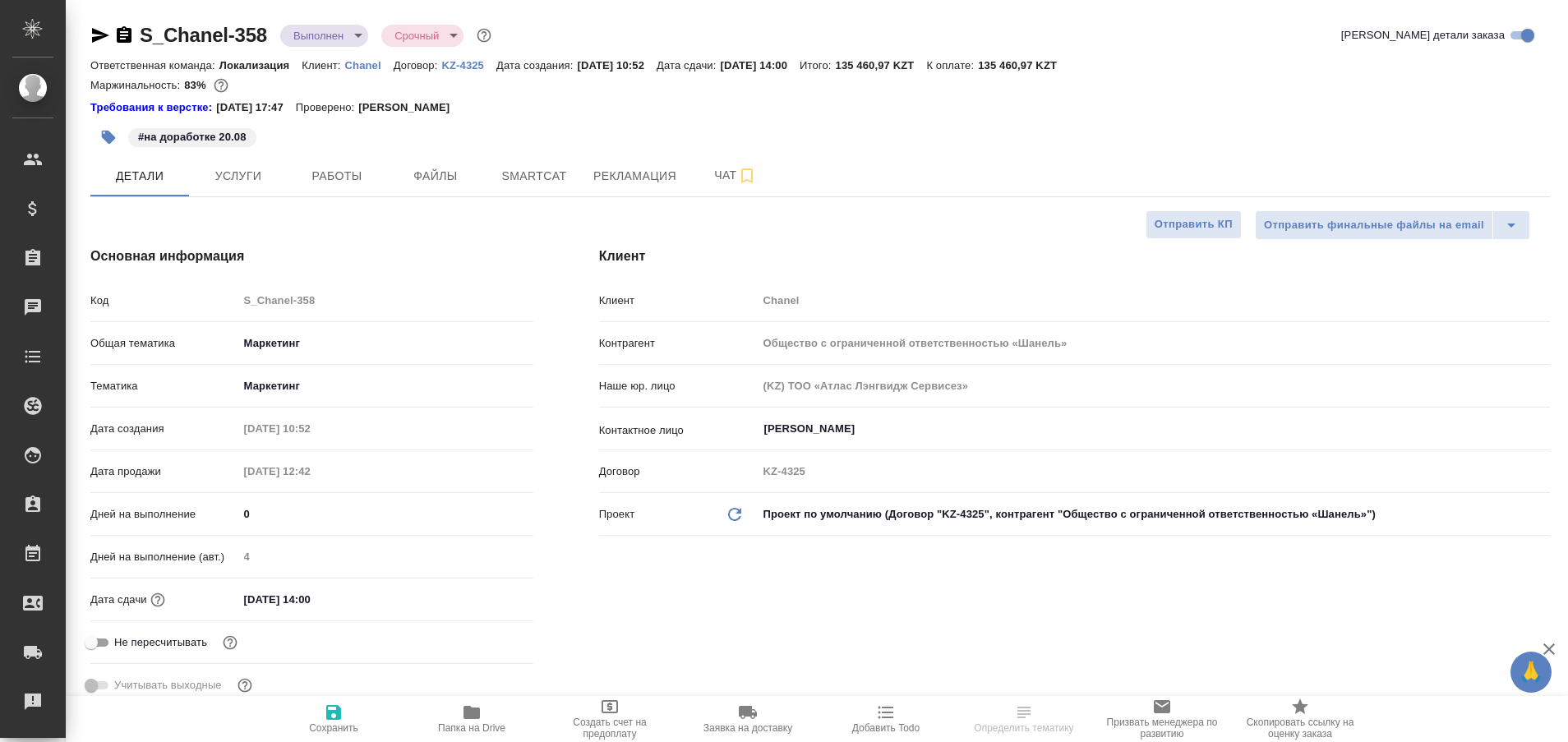
type textarea "x"
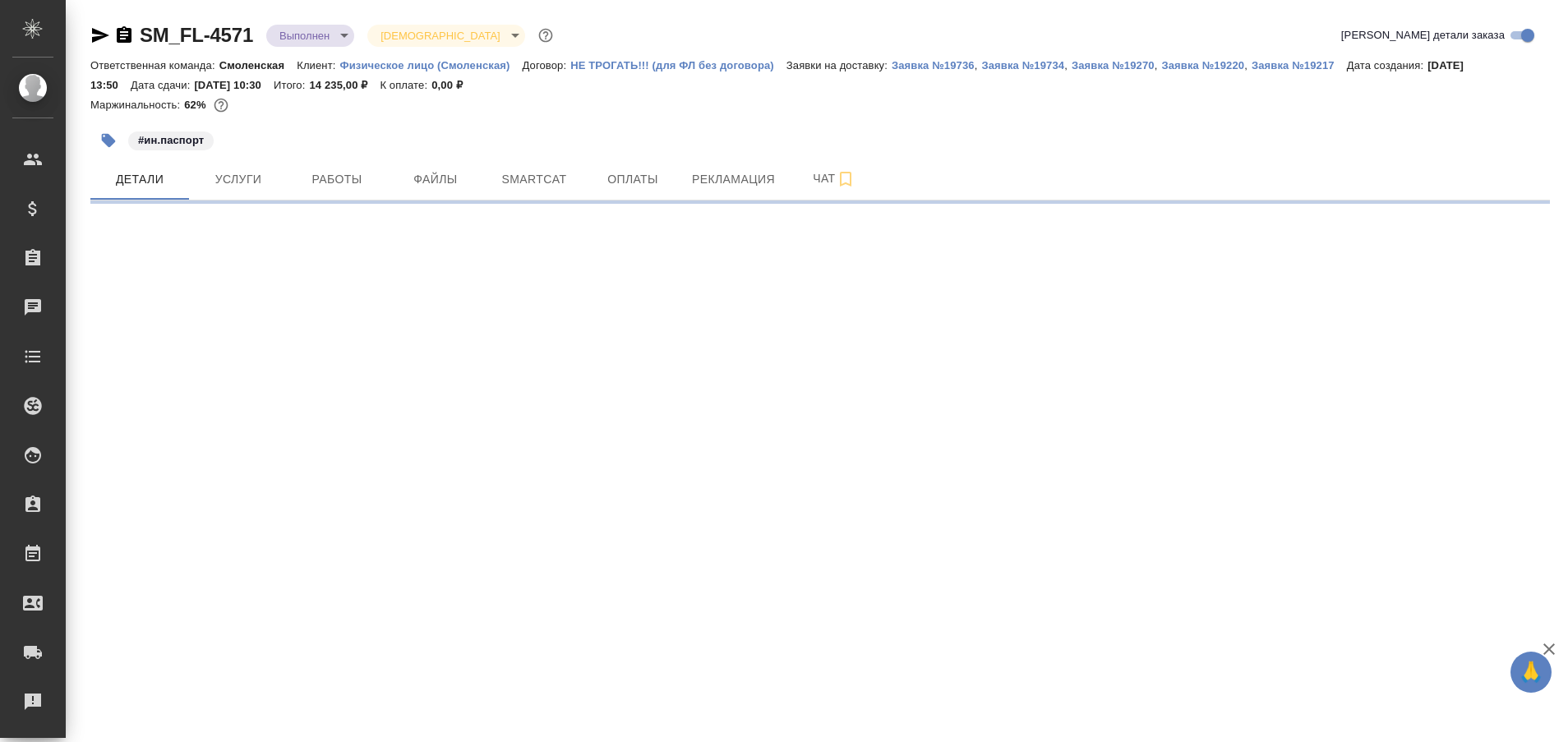
select select "RU"
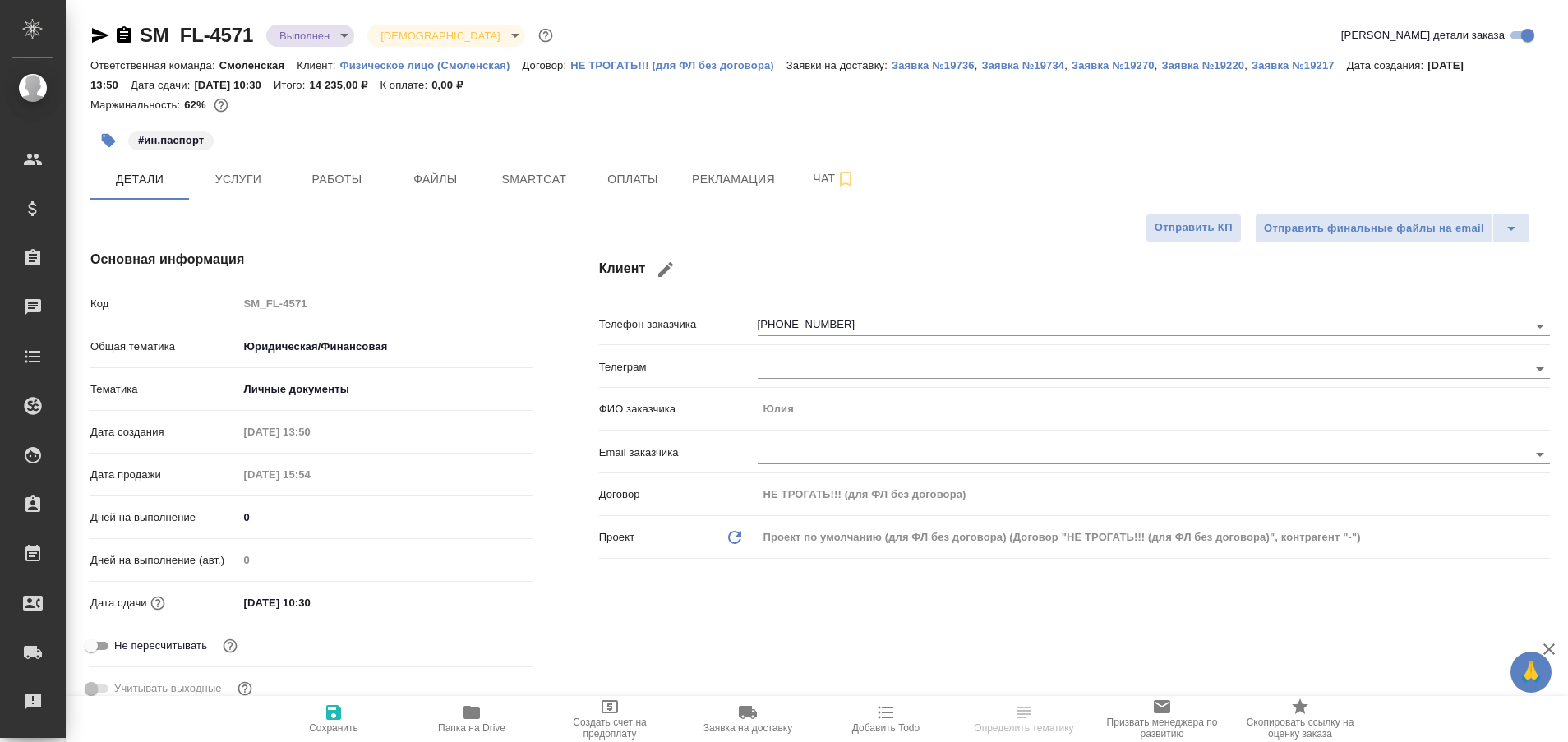
type textarea "x"
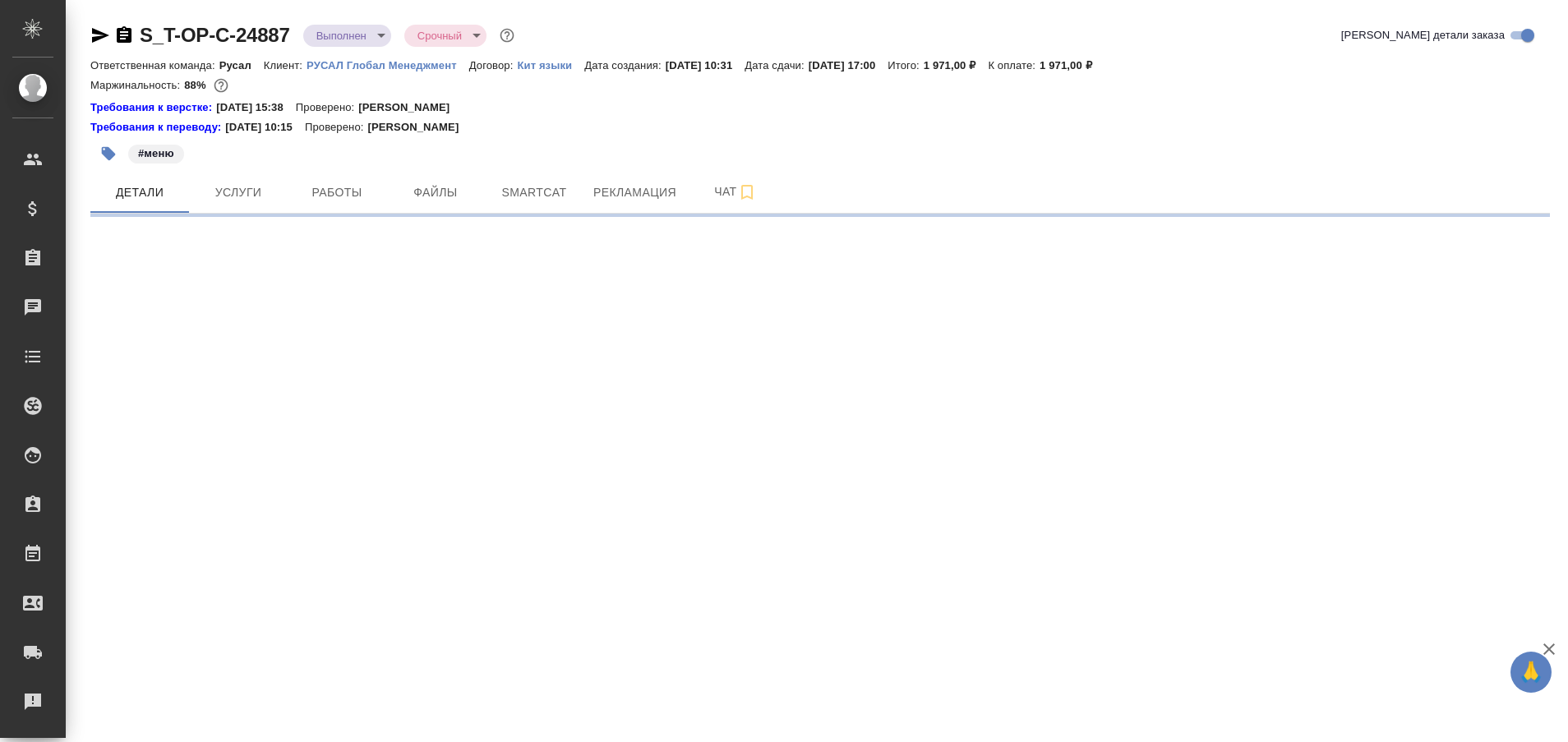
select select "RU"
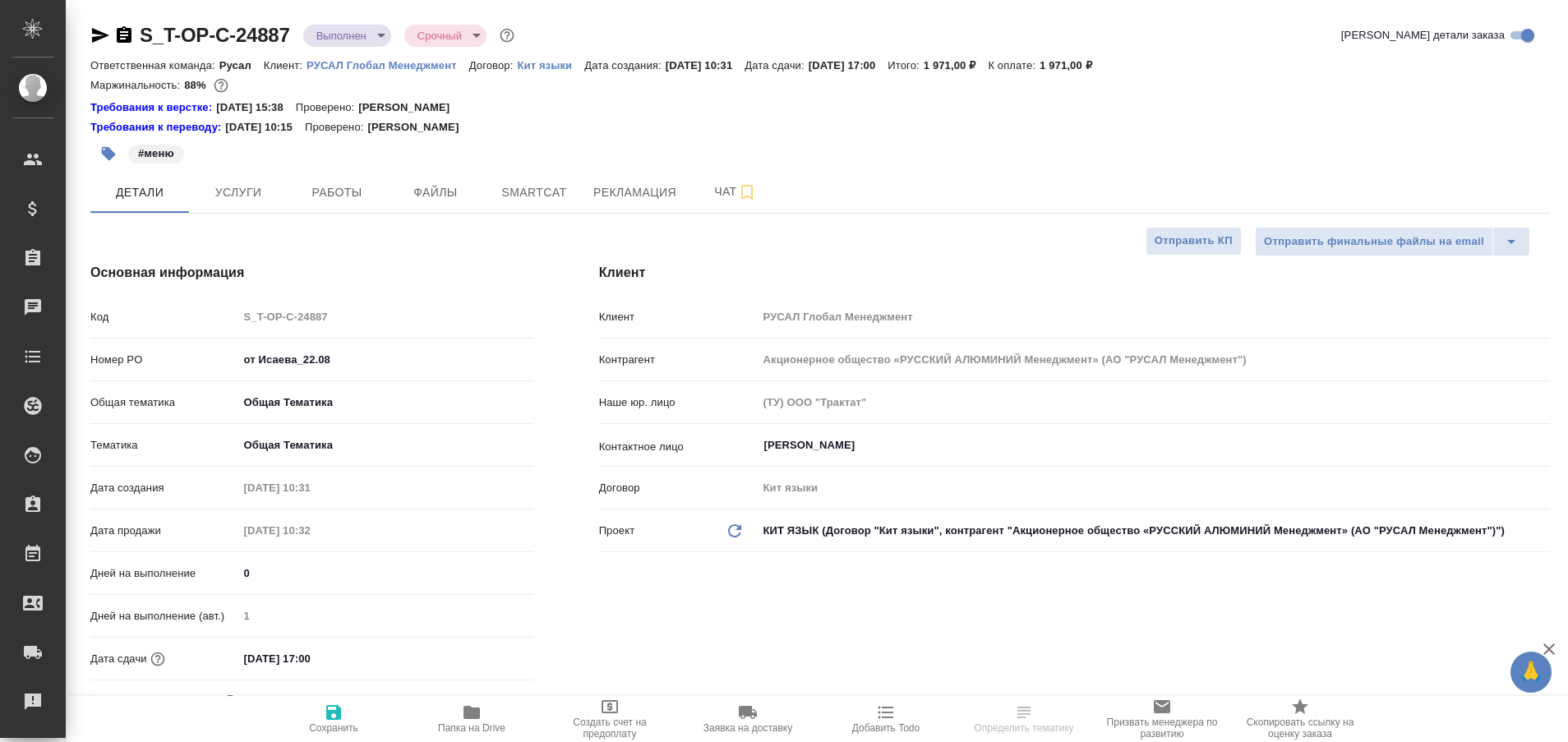
type textarea "x"
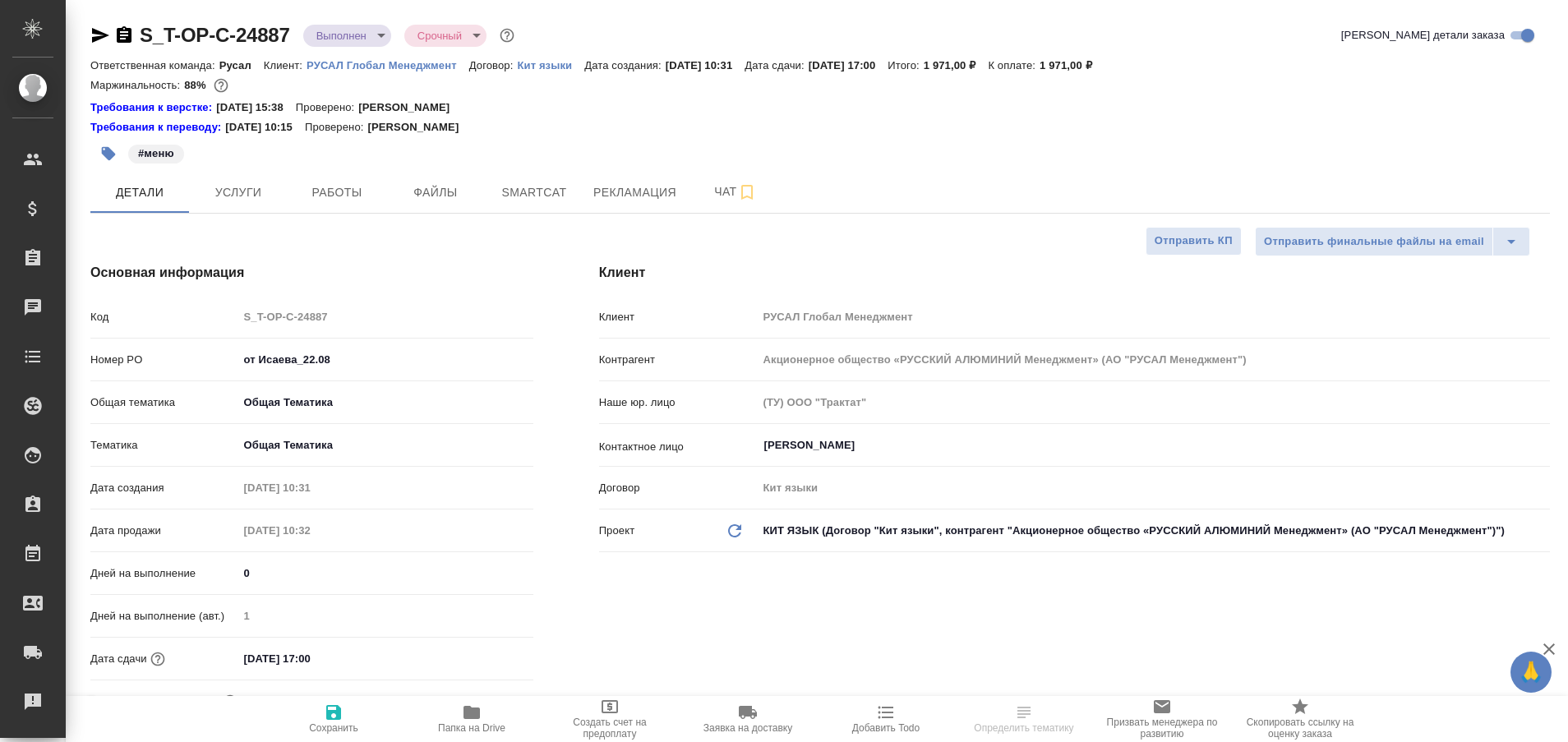
type textarea "x"
click at [656, 184] on span "Рекламация" at bounding box center [635, 193] width 83 height 21
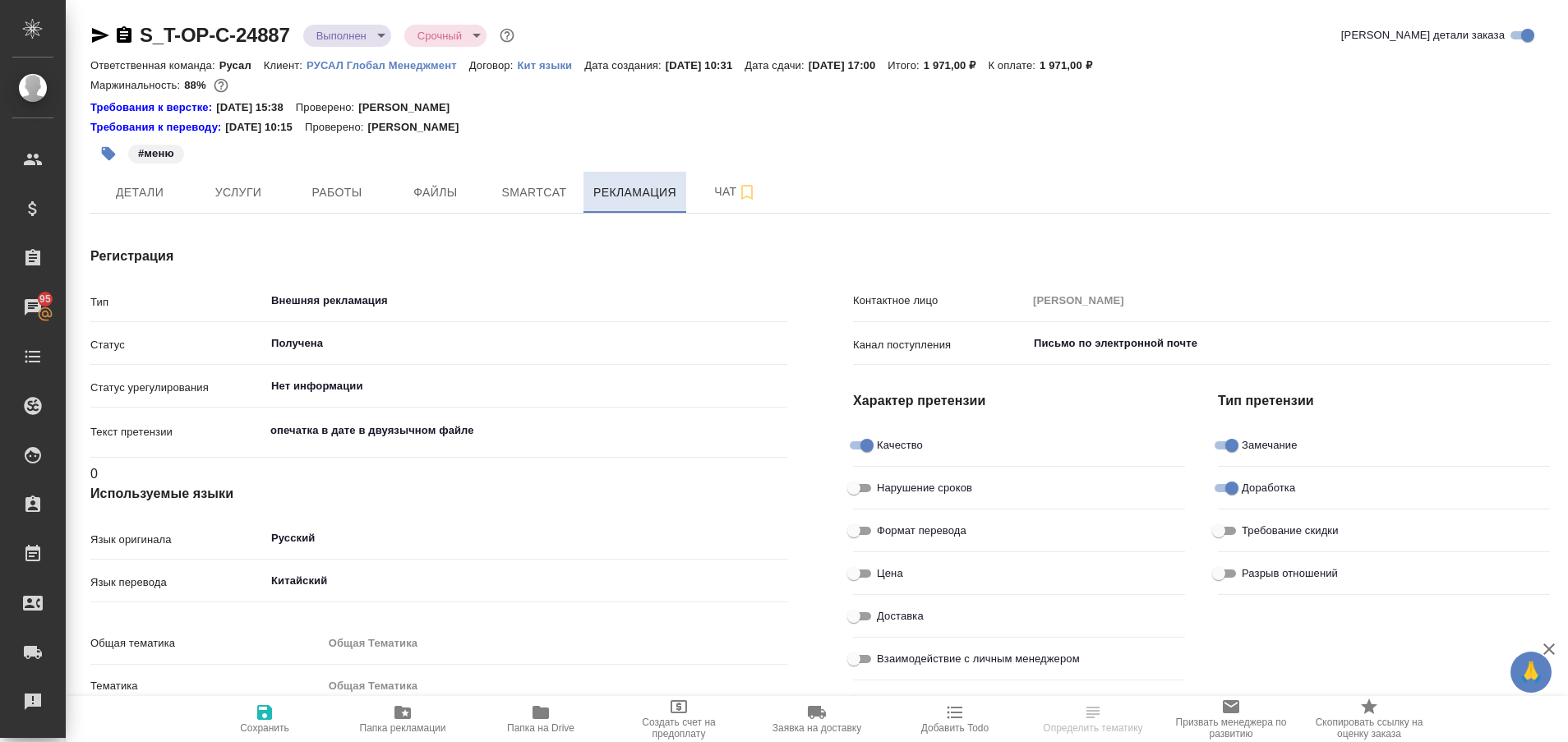
type textarea "x"
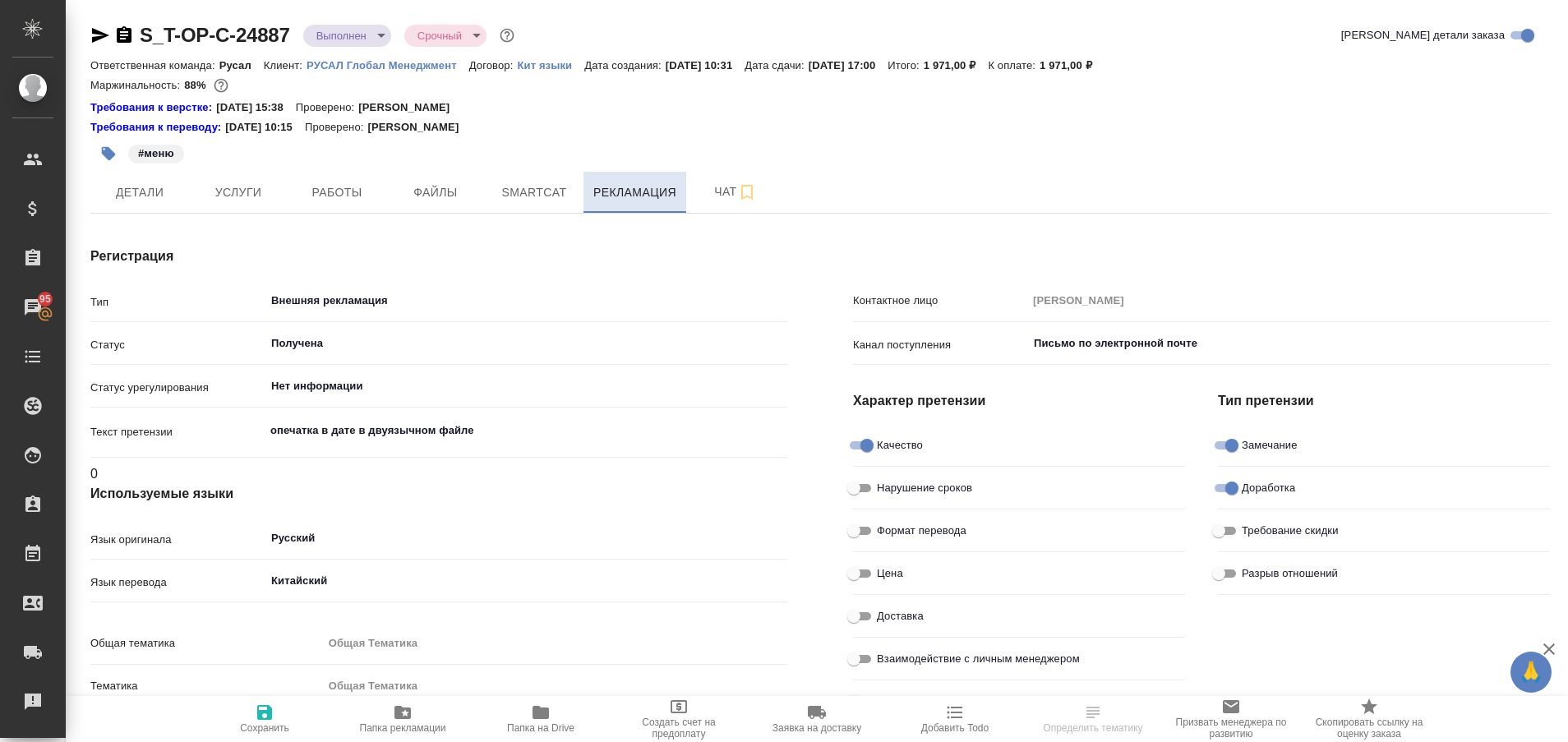
type textarea "x"
